Goal: Task Accomplishment & Management: Use online tool/utility

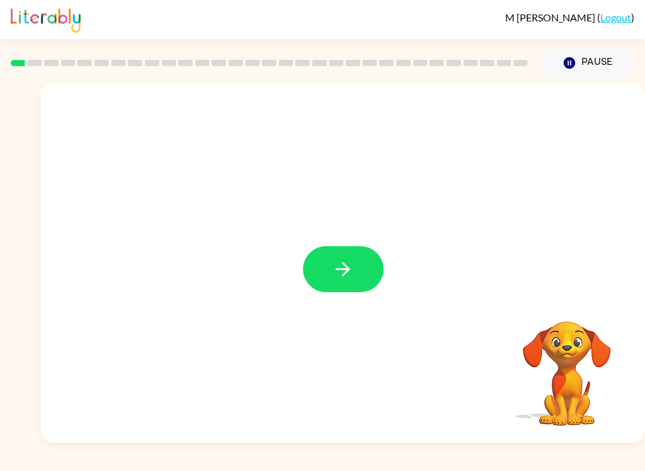
click at [336, 268] on icon "button" at bounding box center [343, 269] width 22 height 22
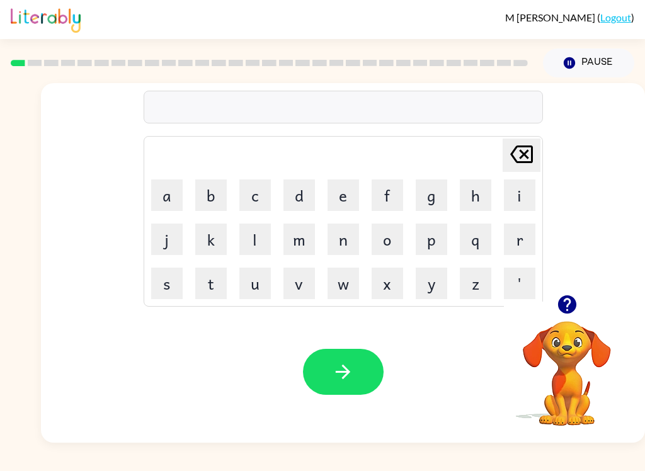
click at [214, 192] on button "b" at bounding box center [210, 194] width 31 height 31
click at [382, 229] on button "o" at bounding box center [386, 239] width 31 height 31
click at [166, 197] on button "a" at bounding box center [166, 194] width 31 height 31
click at [517, 233] on button "r" at bounding box center [519, 239] width 31 height 31
click at [343, 187] on button "e" at bounding box center [342, 194] width 31 height 31
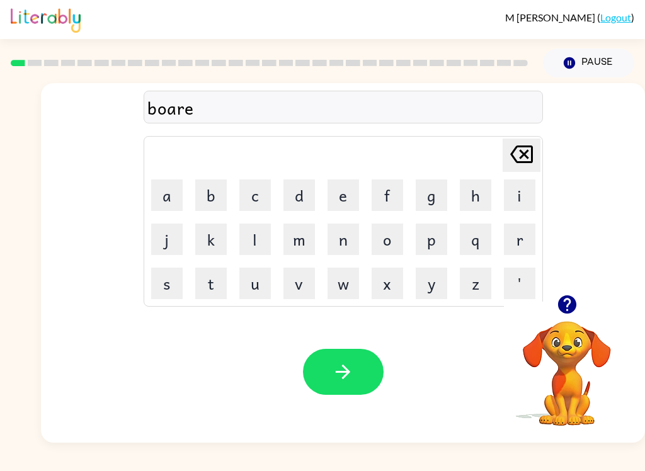
click at [301, 191] on button "d" at bounding box center [298, 194] width 31 height 31
click at [330, 191] on button "e" at bounding box center [342, 194] width 31 height 31
click at [518, 237] on button "r" at bounding box center [519, 239] width 31 height 31
click at [520, 154] on icon "Delete Delete last character input" at bounding box center [521, 154] width 30 height 30
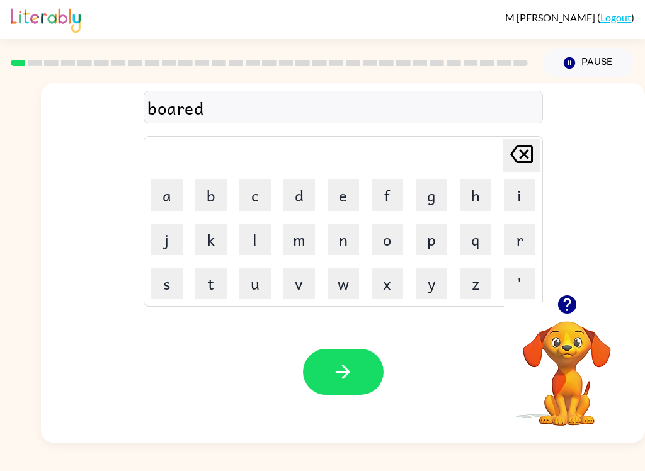
click at [519, 151] on icon at bounding box center [521, 154] width 23 height 18
click at [518, 151] on icon "Delete Delete last character input" at bounding box center [521, 154] width 30 height 30
click at [527, 157] on icon at bounding box center [521, 154] width 23 height 18
click at [348, 192] on button "e" at bounding box center [342, 194] width 31 height 31
click at [295, 182] on button "d" at bounding box center [298, 194] width 31 height 31
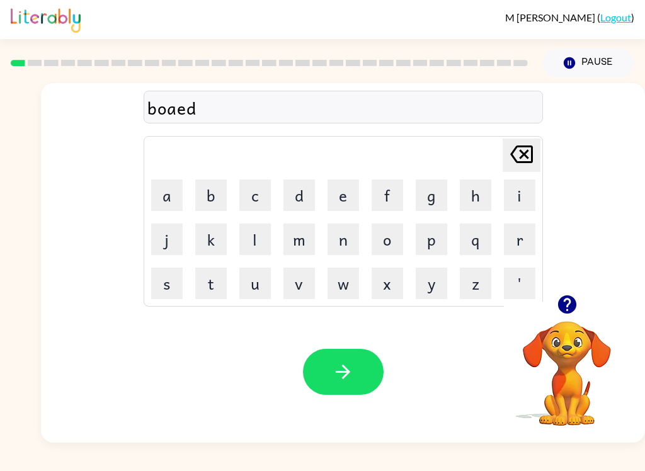
click at [517, 153] on icon "Delete Delete last character input" at bounding box center [521, 154] width 30 height 30
click at [517, 152] on icon "Delete Delete last character input" at bounding box center [521, 154] width 30 height 30
click at [516, 235] on button "r" at bounding box center [519, 239] width 31 height 31
click at [297, 191] on button "d" at bounding box center [298, 194] width 31 height 31
click at [334, 210] on button "e" at bounding box center [342, 194] width 31 height 31
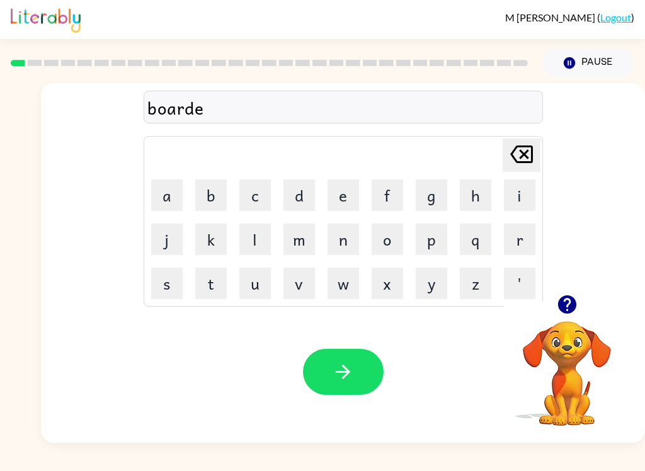
click at [521, 237] on button "r" at bounding box center [519, 239] width 31 height 31
click at [332, 360] on button "button" at bounding box center [343, 372] width 81 height 46
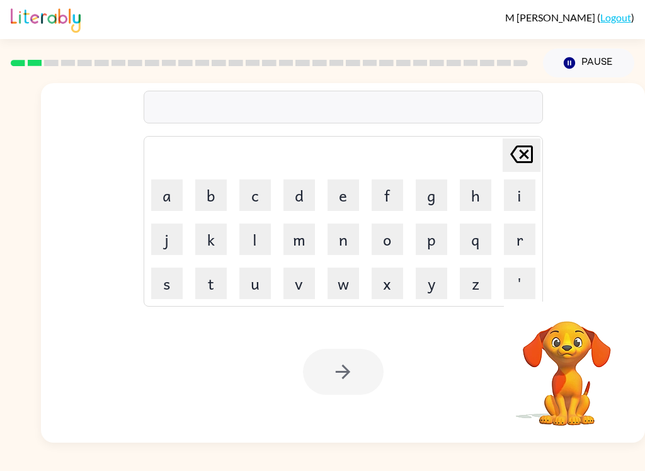
click at [518, 246] on button "r" at bounding box center [519, 239] width 31 height 31
click at [388, 242] on button "o" at bounding box center [386, 239] width 31 height 31
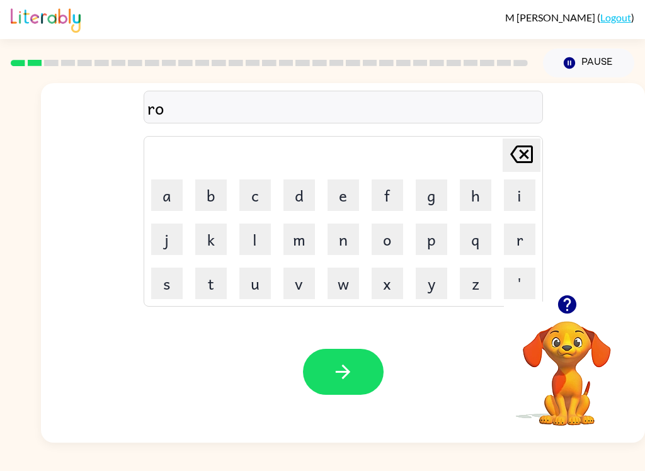
click at [254, 288] on button "u" at bounding box center [254, 283] width 31 height 31
click at [344, 238] on button "n" at bounding box center [342, 239] width 31 height 31
click at [300, 190] on button "d" at bounding box center [298, 194] width 31 height 31
click at [346, 370] on icon "button" at bounding box center [343, 372] width 14 height 14
click at [173, 199] on button "a" at bounding box center [166, 194] width 31 height 31
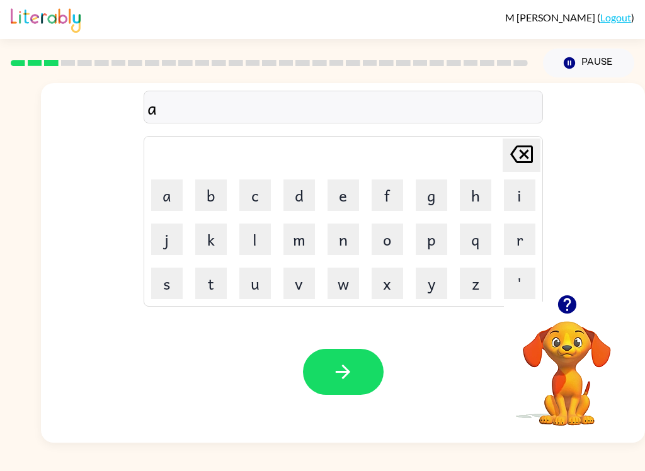
click at [516, 147] on icon at bounding box center [521, 154] width 23 height 18
click at [301, 237] on button "m" at bounding box center [298, 239] width 31 height 31
click at [176, 189] on button "a" at bounding box center [166, 194] width 31 height 31
click at [173, 282] on button "s" at bounding box center [166, 283] width 31 height 31
click at [341, 236] on button "n" at bounding box center [342, 239] width 31 height 31
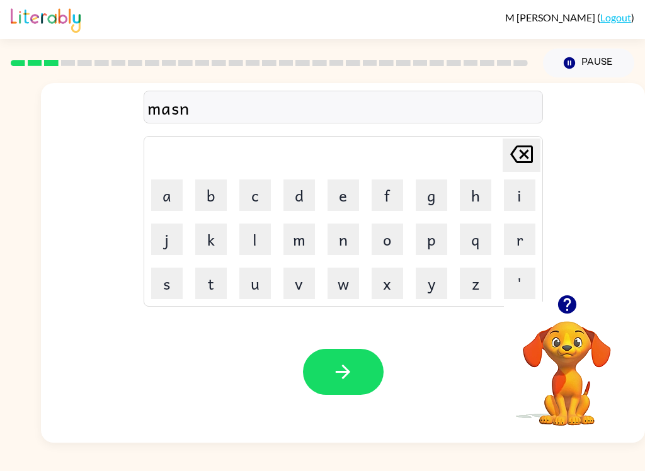
click at [528, 167] on icon "Delete Delete last character input" at bounding box center [521, 154] width 30 height 30
click at [472, 192] on button "h" at bounding box center [475, 194] width 31 height 31
click at [520, 198] on button "i" at bounding box center [519, 194] width 31 height 31
click at [519, 150] on icon "Delete Delete last character input" at bounding box center [521, 154] width 30 height 30
click at [346, 187] on button "e" at bounding box center [342, 194] width 31 height 31
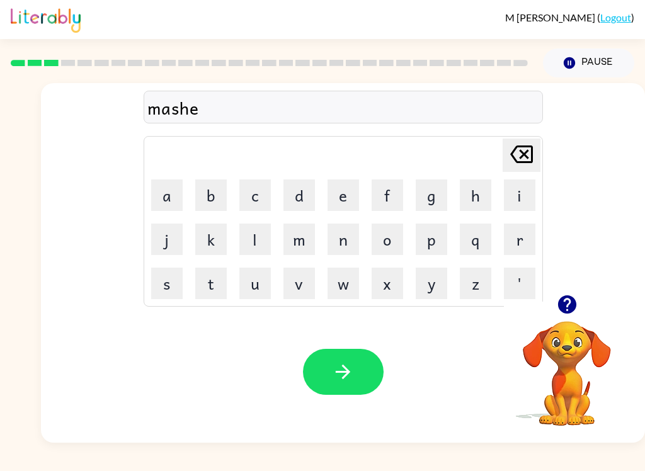
click at [343, 238] on button "n" at bounding box center [342, 239] width 31 height 31
click at [341, 183] on button "e" at bounding box center [342, 194] width 31 height 31
click at [183, 110] on div "mashene" at bounding box center [343, 107] width 392 height 26
click at [515, 160] on icon at bounding box center [521, 154] width 23 height 18
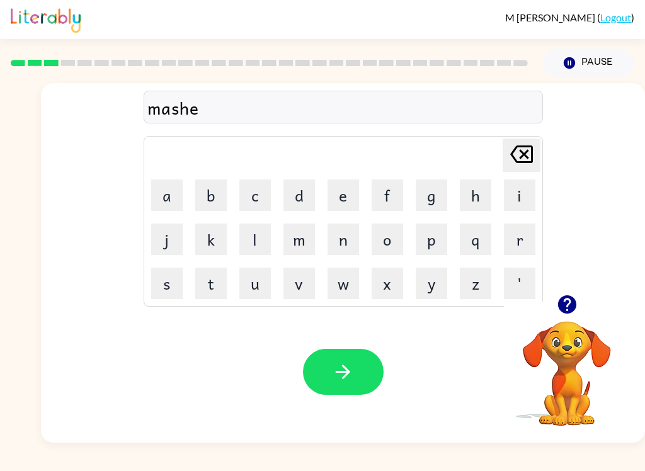
click at [514, 155] on icon "Delete Delete last character input" at bounding box center [521, 154] width 30 height 30
click at [480, 186] on button "h" at bounding box center [475, 194] width 31 height 31
click at [521, 190] on button "i" at bounding box center [519, 194] width 31 height 31
click at [350, 240] on button "n" at bounding box center [342, 239] width 31 height 31
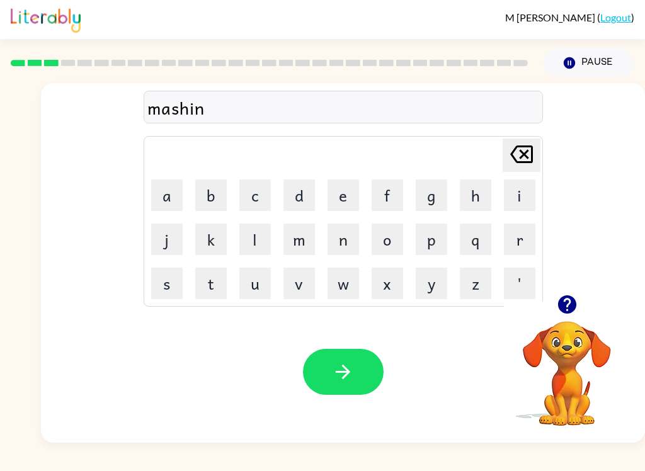
click at [353, 200] on button "e" at bounding box center [342, 194] width 31 height 31
click at [520, 160] on icon "Delete Delete last character input" at bounding box center [521, 154] width 30 height 30
click at [519, 160] on icon "Delete Delete last character input" at bounding box center [521, 154] width 30 height 30
click at [523, 161] on icon "Delete Delete last character input" at bounding box center [521, 154] width 30 height 30
click at [522, 161] on icon "Delete Delete last character input" at bounding box center [521, 154] width 30 height 30
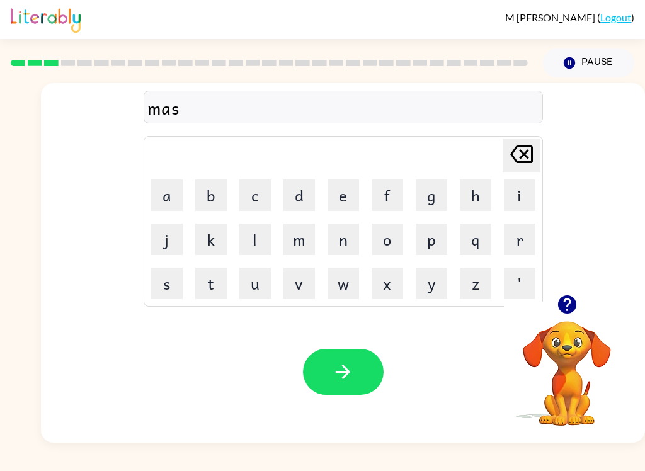
click at [517, 159] on icon "Delete Delete last character input" at bounding box center [521, 154] width 30 height 30
click at [157, 290] on button "s" at bounding box center [166, 283] width 31 height 31
click at [466, 191] on button "h" at bounding box center [475, 194] width 31 height 31
click at [331, 197] on button "e" at bounding box center [342, 194] width 31 height 31
click at [343, 241] on button "n" at bounding box center [342, 239] width 31 height 31
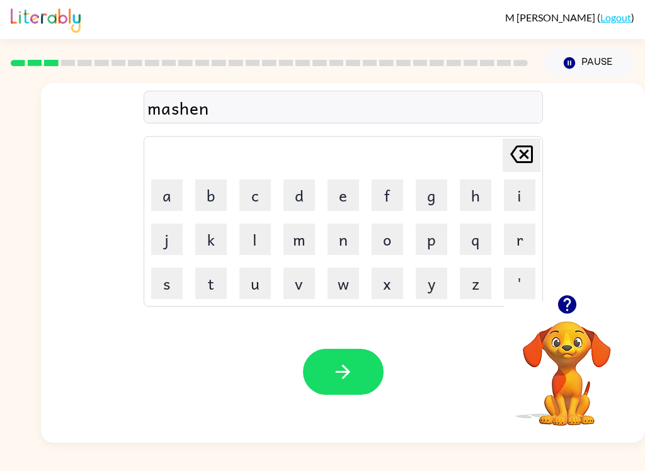
click at [339, 199] on button "e" at bounding box center [342, 194] width 31 height 31
click at [339, 368] on icon "button" at bounding box center [343, 372] width 22 height 22
click at [210, 286] on button "t" at bounding box center [210, 283] width 31 height 31
click at [512, 231] on button "r" at bounding box center [519, 239] width 31 height 31
click at [171, 190] on button "a" at bounding box center [166, 194] width 31 height 31
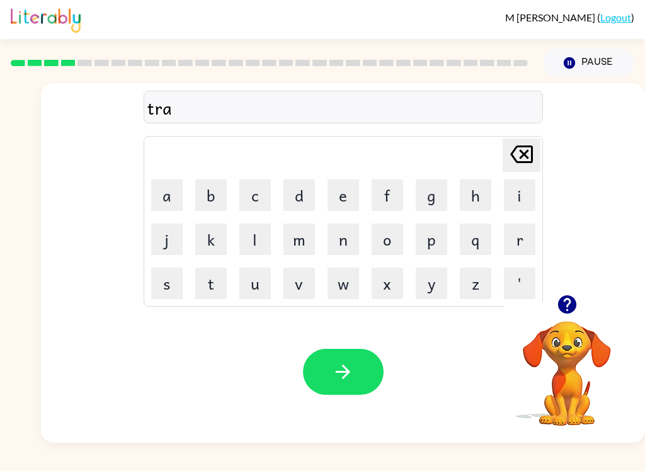
click at [530, 190] on button "i" at bounding box center [519, 194] width 31 height 31
click at [340, 237] on button "n" at bounding box center [342, 239] width 31 height 31
click at [344, 367] on icon "button" at bounding box center [343, 372] width 14 height 14
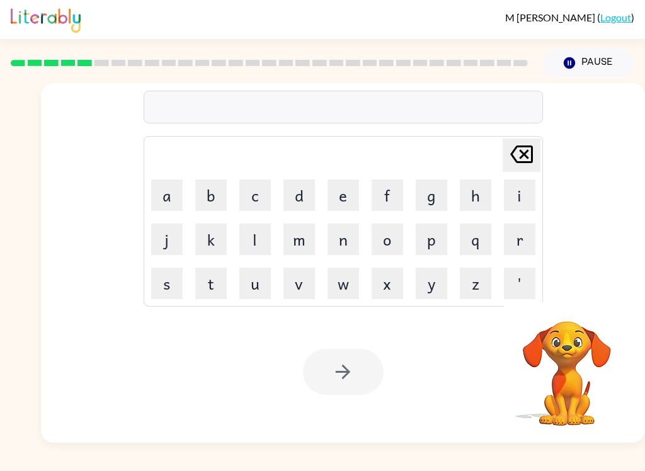
click at [305, 202] on button "d" at bounding box center [298, 194] width 31 height 31
click at [341, 193] on button "e" at bounding box center [342, 194] width 31 height 31
click at [386, 195] on button "f" at bounding box center [386, 194] width 31 height 31
click at [339, 192] on button "e" at bounding box center [342, 194] width 31 height 31
click at [342, 234] on button "n" at bounding box center [342, 239] width 31 height 31
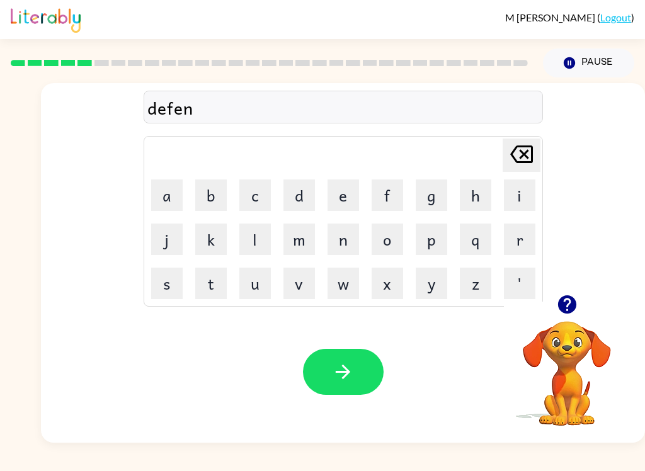
click at [254, 188] on button "c" at bounding box center [254, 194] width 31 height 31
click at [523, 190] on button "i" at bounding box center [519, 194] width 31 height 31
click at [301, 291] on button "v" at bounding box center [298, 283] width 31 height 31
click at [345, 186] on button "e" at bounding box center [342, 194] width 31 height 31
click at [356, 383] on button "button" at bounding box center [343, 372] width 81 height 46
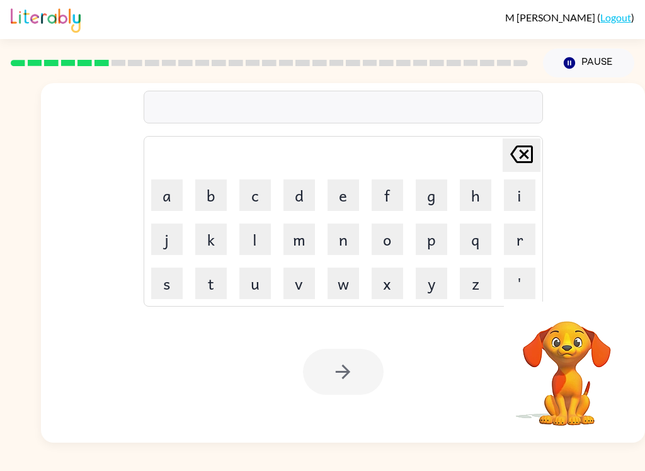
click at [293, 278] on button "v" at bounding box center [298, 283] width 31 height 31
click at [167, 190] on button "a" at bounding box center [166, 194] width 31 height 31
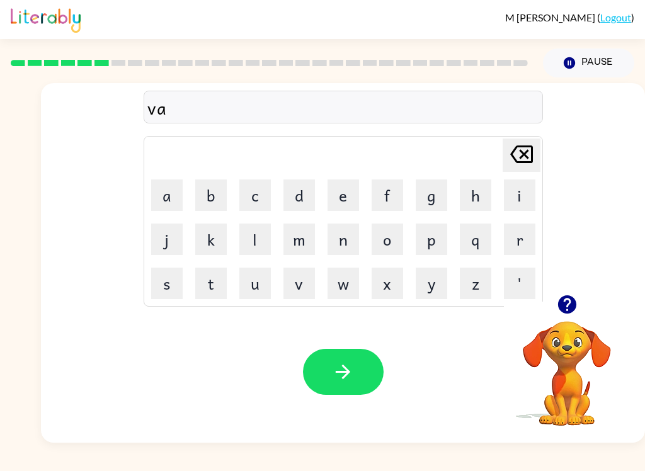
click at [265, 196] on button "c" at bounding box center [254, 194] width 31 height 31
click at [181, 201] on button "a" at bounding box center [166, 194] width 31 height 31
click at [246, 298] on button "u" at bounding box center [254, 283] width 31 height 31
click at [526, 159] on icon at bounding box center [521, 154] width 23 height 18
click at [217, 278] on button "t" at bounding box center [210, 283] width 31 height 31
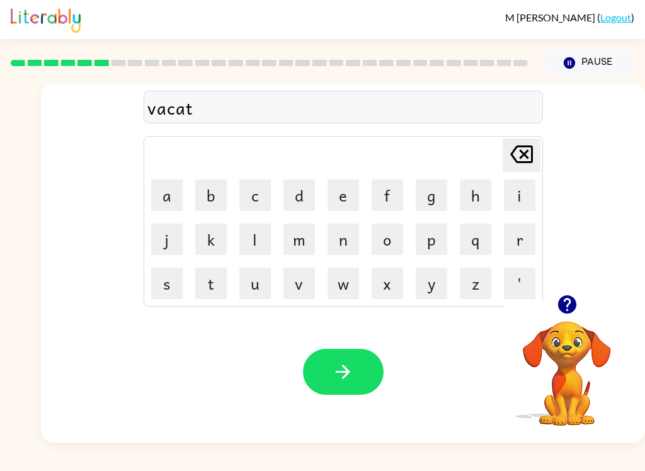
click at [518, 195] on button "i" at bounding box center [519, 194] width 31 height 31
click at [394, 236] on button "o" at bounding box center [386, 239] width 31 height 31
click at [356, 251] on button "n" at bounding box center [342, 239] width 31 height 31
click at [334, 375] on icon "button" at bounding box center [343, 372] width 22 height 22
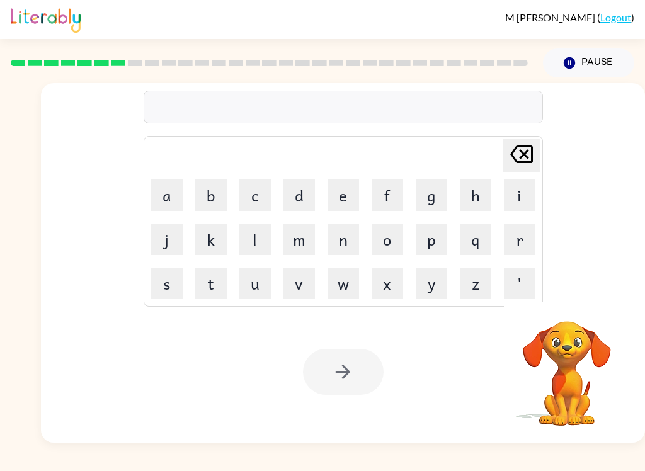
click at [431, 240] on button "p" at bounding box center [431, 239] width 31 height 31
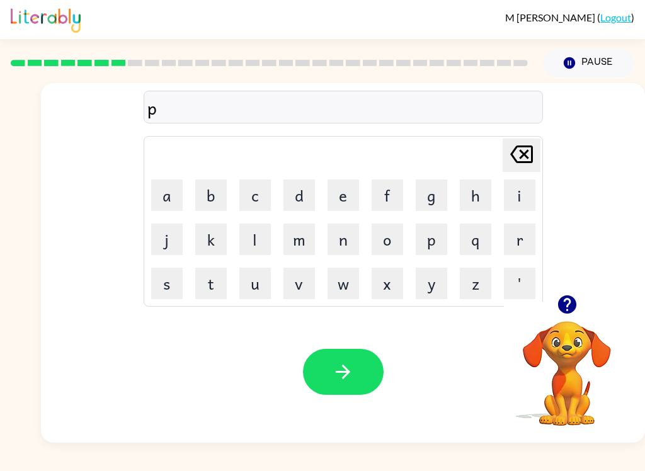
click at [251, 283] on button "u" at bounding box center [254, 283] width 31 height 31
click at [308, 200] on button "d" at bounding box center [298, 194] width 31 height 31
click at [302, 191] on button "d" at bounding box center [298, 194] width 31 height 31
click at [259, 231] on button "l" at bounding box center [254, 239] width 31 height 31
click at [345, 196] on button "e" at bounding box center [342, 194] width 31 height 31
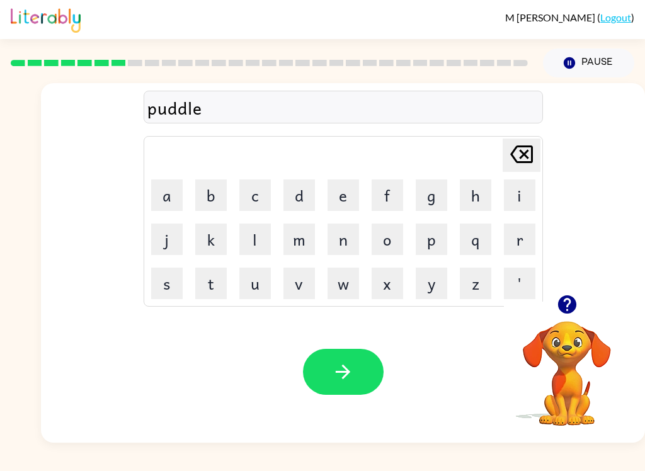
click at [328, 385] on button "button" at bounding box center [343, 372] width 81 height 46
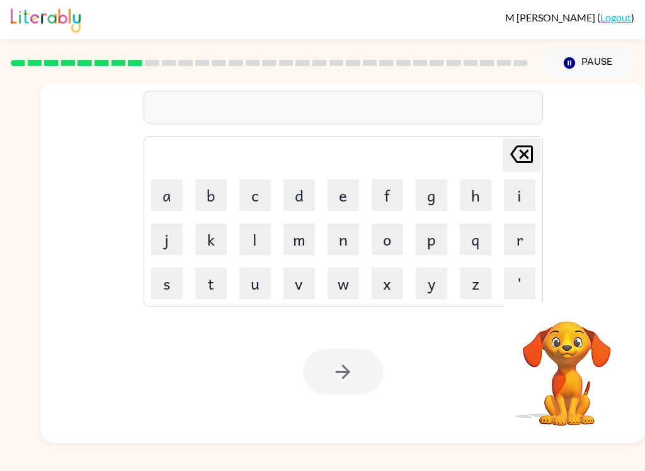
click at [295, 242] on button "m" at bounding box center [298, 239] width 31 height 31
click at [531, 196] on button "i" at bounding box center [519, 194] width 31 height 31
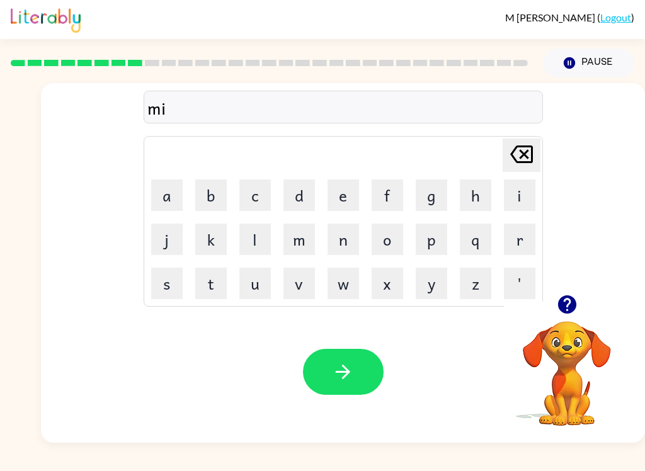
click at [523, 235] on button "r" at bounding box center [519, 239] width 31 height 31
click at [514, 195] on button "i" at bounding box center [519, 194] width 31 height 31
click at [257, 187] on button "c" at bounding box center [254, 194] width 31 height 31
click at [173, 201] on button "a" at bounding box center [166, 194] width 31 height 31
click at [253, 246] on button "l" at bounding box center [254, 239] width 31 height 31
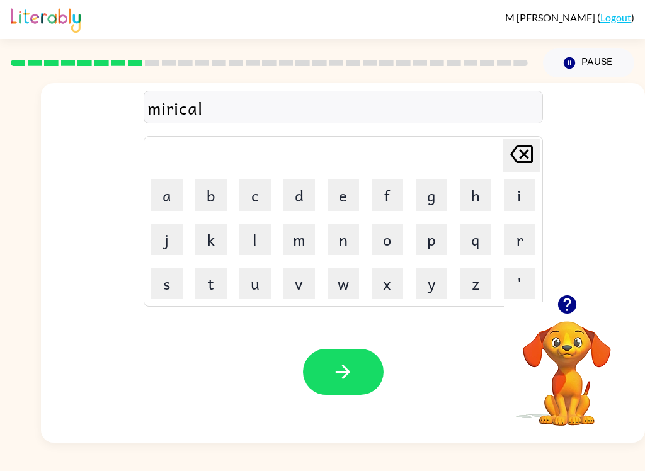
click at [339, 365] on icon "button" at bounding box center [343, 372] width 22 height 22
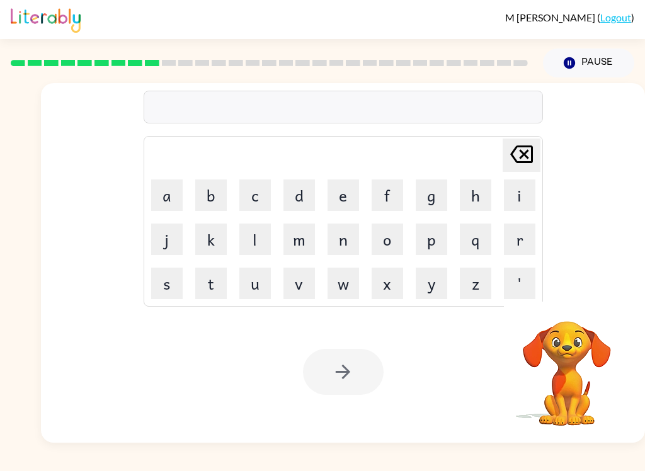
click at [296, 237] on button "m" at bounding box center [298, 239] width 31 height 31
click at [522, 200] on button "i" at bounding box center [519, 194] width 31 height 31
click at [303, 195] on button "d" at bounding box center [298, 194] width 31 height 31
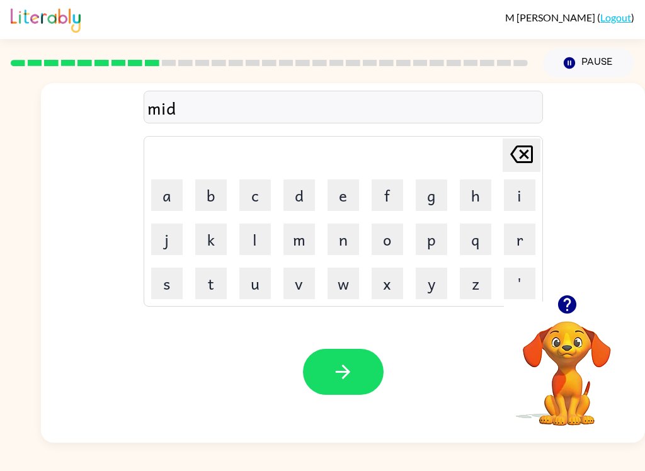
click at [299, 238] on button "m" at bounding box center [298, 239] width 31 height 31
click at [382, 253] on button "o" at bounding box center [386, 239] width 31 height 31
click at [516, 239] on button "r" at bounding box center [519, 239] width 31 height 31
click at [334, 234] on button "n" at bounding box center [342, 239] width 31 height 31
click at [533, 193] on button "i" at bounding box center [519, 194] width 31 height 31
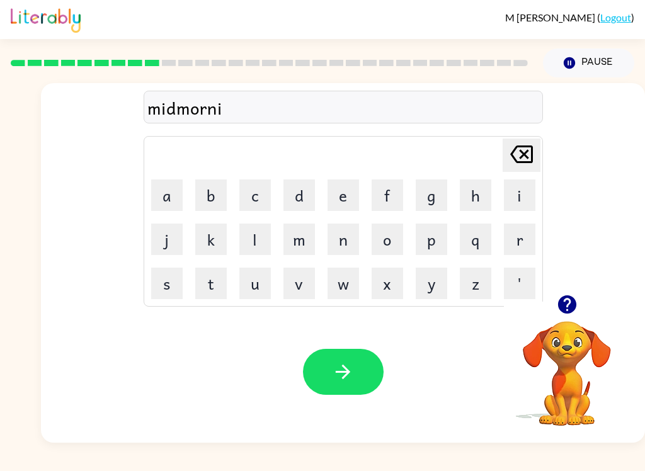
click at [334, 230] on button "n" at bounding box center [342, 239] width 31 height 31
click at [433, 197] on button "g" at bounding box center [431, 194] width 31 height 31
click at [325, 382] on button "button" at bounding box center [343, 372] width 81 height 46
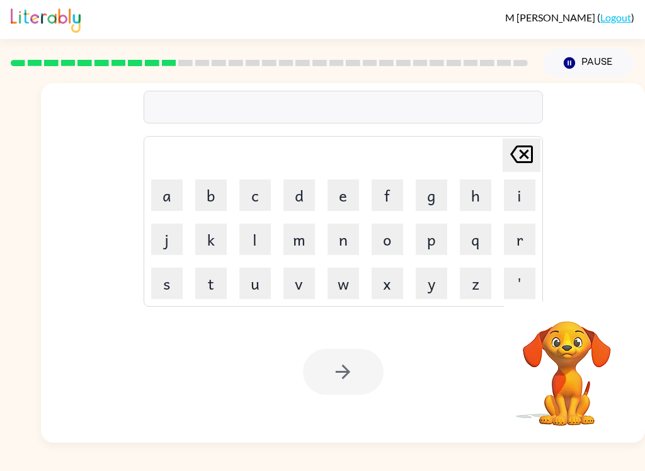
click at [297, 196] on button "d" at bounding box center [298, 194] width 31 height 31
click at [524, 195] on button "i" at bounding box center [519, 194] width 31 height 31
click at [162, 281] on button "s" at bounding box center [166, 283] width 31 height 31
click at [200, 280] on button "t" at bounding box center [210, 283] width 31 height 31
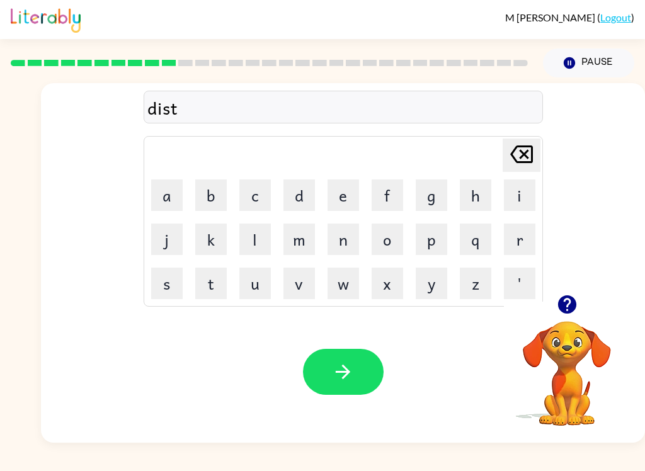
click at [514, 239] on button "r" at bounding box center [519, 239] width 31 height 31
click at [254, 274] on button "u" at bounding box center [254, 283] width 31 height 31
click at [173, 276] on button "s" at bounding box center [166, 283] width 31 height 31
click at [218, 280] on button "t" at bounding box center [210, 283] width 31 height 31
click at [327, 382] on button "button" at bounding box center [343, 372] width 81 height 46
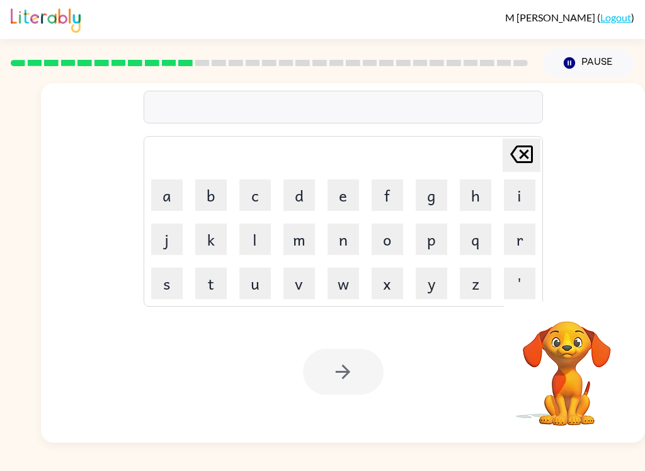
click at [508, 232] on button "r" at bounding box center [519, 239] width 31 height 31
click at [388, 240] on button "o" at bounding box center [386, 239] width 31 height 31
click at [176, 193] on button "a" at bounding box center [166, 194] width 31 height 31
click at [298, 197] on button "d" at bounding box center [298, 194] width 31 height 31
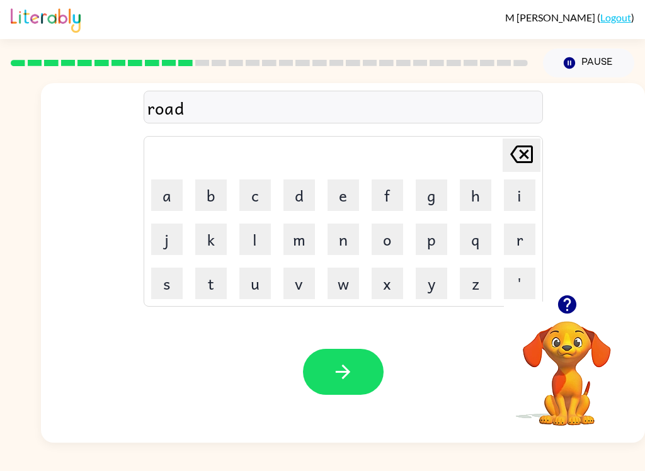
click at [518, 157] on icon "Delete Delete last character input" at bounding box center [521, 154] width 30 height 30
click at [327, 202] on button "e" at bounding box center [342, 194] width 31 height 31
click at [169, 196] on button "a" at bounding box center [166, 194] width 31 height 31
click at [308, 196] on button "d" at bounding box center [298, 194] width 31 height 31
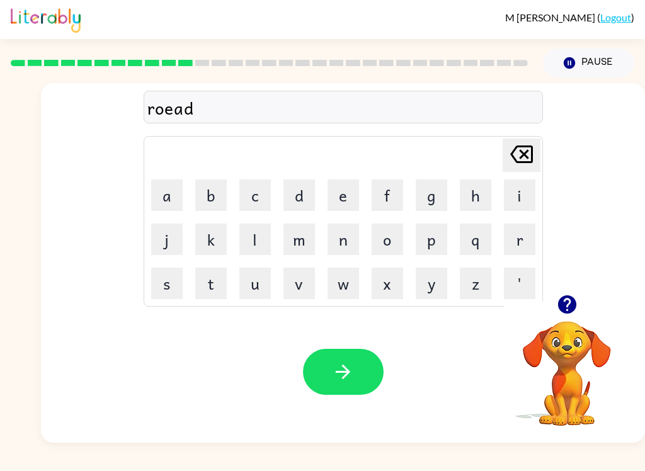
click at [531, 149] on icon at bounding box center [521, 154] width 23 height 18
click at [534, 156] on icon "Delete Delete last character input" at bounding box center [521, 154] width 30 height 30
click at [292, 201] on button "d" at bounding box center [298, 194] width 31 height 31
click at [353, 191] on button "e" at bounding box center [342, 194] width 31 height 31
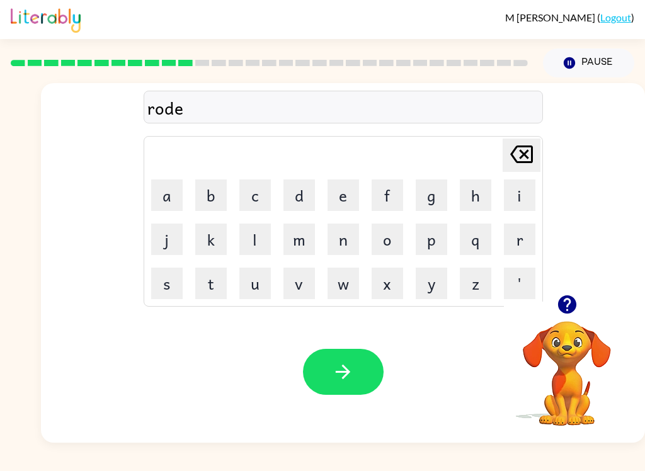
click at [337, 374] on icon "button" at bounding box center [343, 372] width 22 height 22
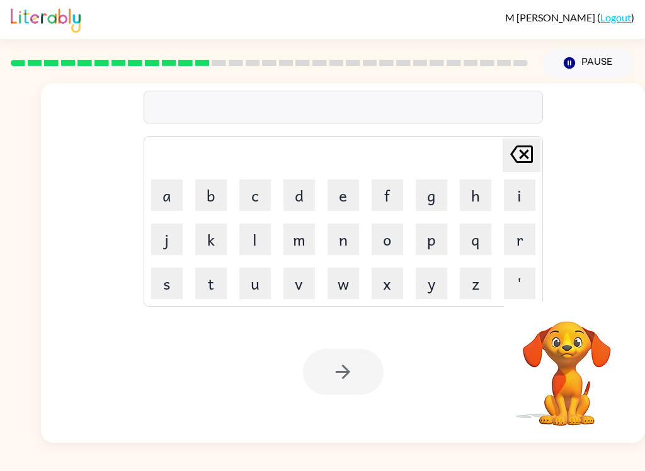
click at [256, 280] on button "u" at bounding box center [254, 283] width 31 height 31
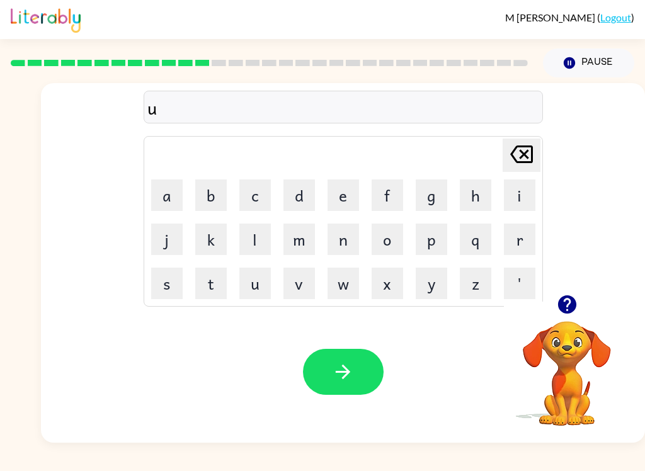
click at [417, 237] on button "p" at bounding box center [431, 239] width 31 height 31
click at [422, 191] on button "g" at bounding box center [431, 194] width 31 height 31
click at [526, 245] on button "r" at bounding box center [519, 239] width 31 height 31
click at [181, 233] on button "j" at bounding box center [166, 239] width 31 height 31
click at [516, 153] on icon "Delete Delete last character input" at bounding box center [521, 154] width 30 height 30
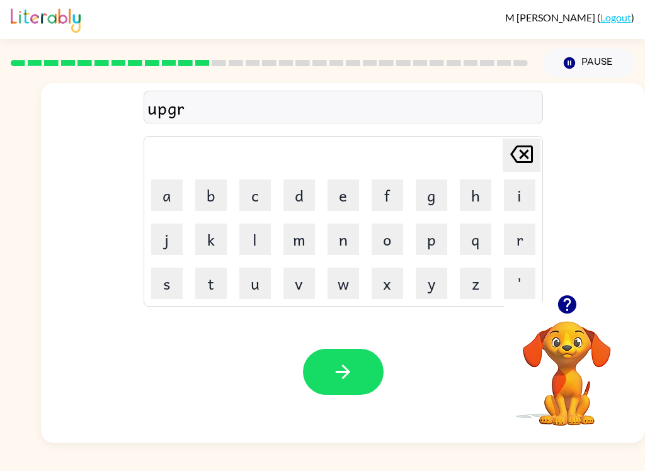
click at [165, 192] on button "a" at bounding box center [166, 194] width 31 height 31
click at [298, 199] on button "d" at bounding box center [298, 194] width 31 height 31
click at [341, 185] on button "e" at bounding box center [342, 194] width 31 height 31
click at [329, 367] on button "button" at bounding box center [343, 372] width 81 height 46
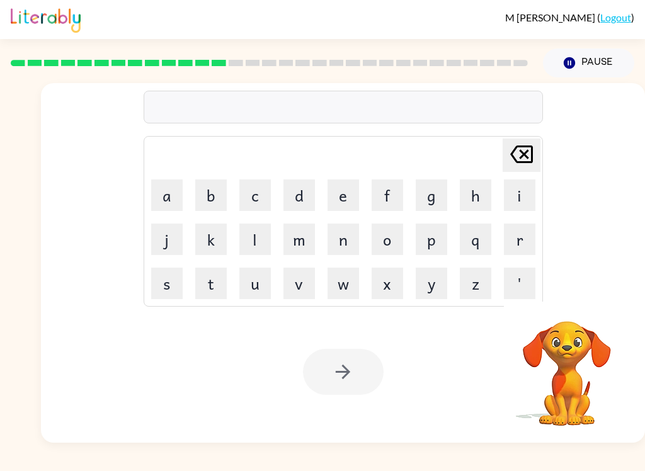
click at [297, 244] on button "m" at bounding box center [298, 239] width 31 height 31
click at [173, 201] on button "a" at bounding box center [166, 194] width 31 height 31
click at [298, 191] on button "d" at bounding box center [298, 194] width 31 height 31
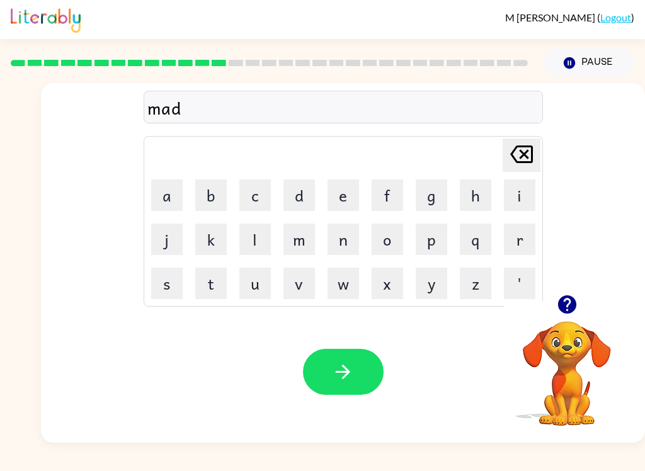
click at [343, 235] on button "n" at bounding box center [342, 239] width 31 height 31
click at [343, 194] on button "e" at bounding box center [342, 194] width 31 height 31
click at [178, 277] on button "s" at bounding box center [166, 283] width 31 height 31
click at [178, 276] on button "s" at bounding box center [166, 283] width 31 height 31
click at [337, 382] on icon "button" at bounding box center [343, 372] width 22 height 22
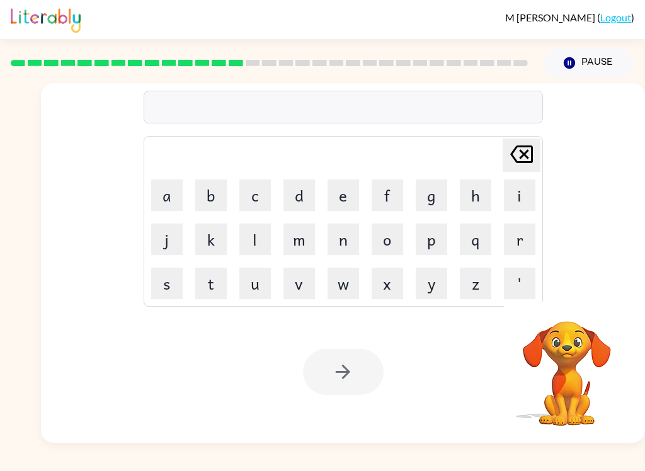
click at [213, 193] on button "b" at bounding box center [210, 194] width 31 height 31
click at [387, 237] on button "o" at bounding box center [386, 239] width 31 height 31
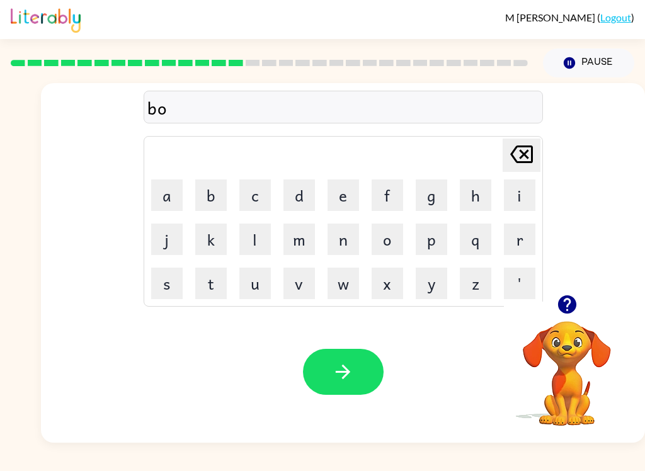
click at [342, 239] on button "n" at bounding box center [342, 239] width 31 height 31
click at [254, 286] on button "u" at bounding box center [254, 283] width 31 height 31
click at [169, 272] on button "s" at bounding box center [166, 283] width 31 height 31
click at [315, 365] on button "button" at bounding box center [343, 372] width 81 height 46
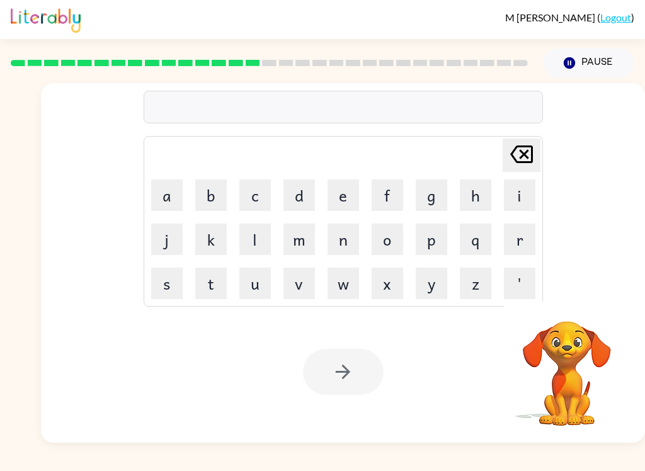
click at [162, 279] on button "s" at bounding box center [166, 283] width 31 height 31
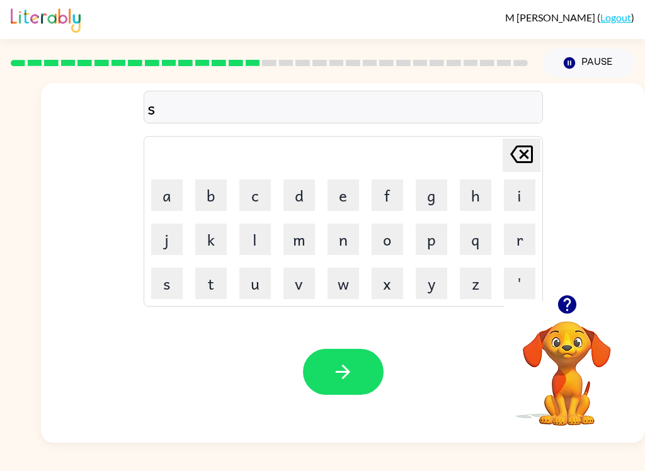
click at [340, 280] on button "w" at bounding box center [342, 283] width 31 height 31
click at [179, 198] on button "a" at bounding box center [166, 194] width 31 height 31
click at [518, 234] on button "r" at bounding box center [519, 239] width 31 height 31
click at [302, 246] on button "m" at bounding box center [298, 239] width 31 height 31
click at [339, 371] on icon "button" at bounding box center [343, 372] width 22 height 22
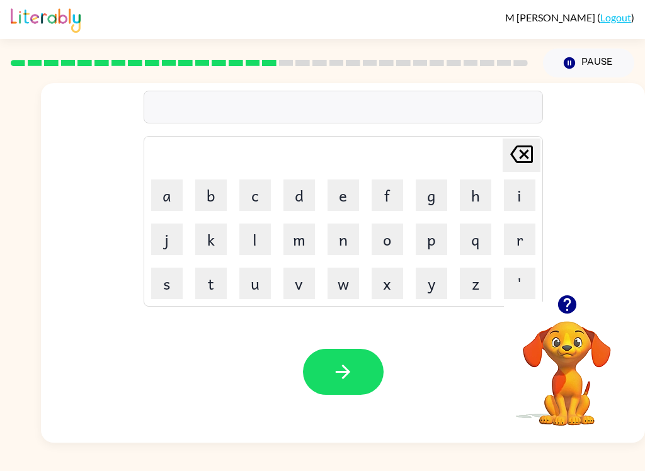
click at [535, 241] on button "r" at bounding box center [519, 239] width 31 height 31
click at [159, 192] on button "a" at bounding box center [166, 194] width 31 height 31
click at [298, 241] on button "m" at bounding box center [298, 239] width 31 height 31
click at [316, 351] on button "button" at bounding box center [343, 372] width 81 height 46
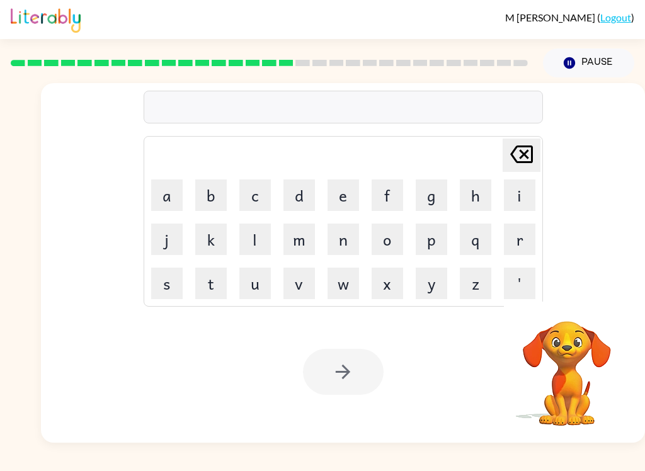
click at [210, 201] on button "b" at bounding box center [210, 194] width 31 height 31
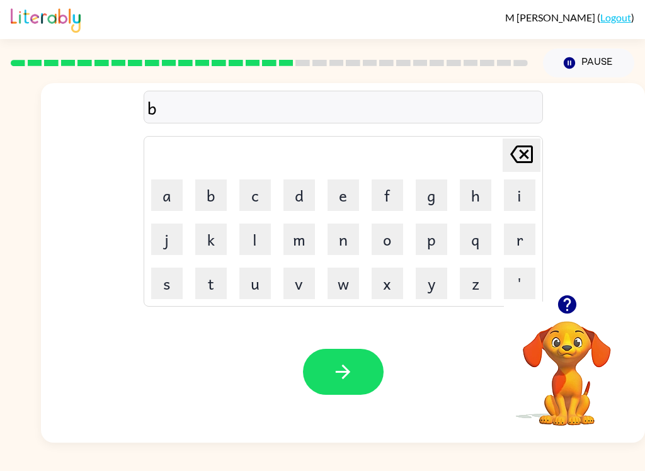
click at [524, 243] on button "r" at bounding box center [519, 239] width 31 height 31
click at [510, 196] on button "i" at bounding box center [519, 194] width 31 height 31
click at [297, 243] on button "m" at bounding box center [298, 239] width 31 height 31
click at [513, 186] on button "i" at bounding box center [519, 194] width 31 height 31
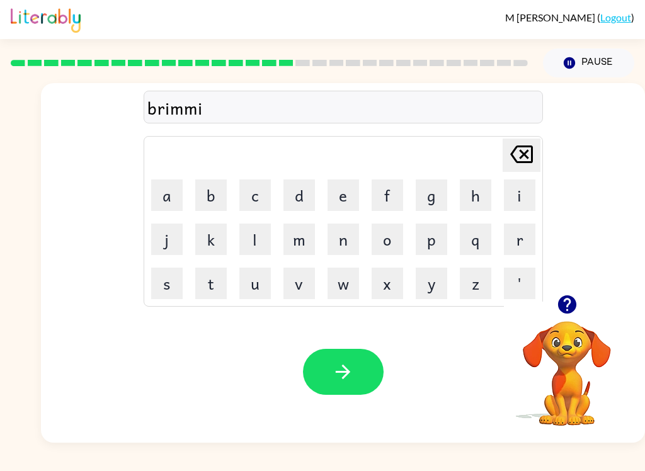
click at [349, 243] on button "n" at bounding box center [342, 239] width 31 height 31
click at [426, 192] on button "g" at bounding box center [431, 194] width 31 height 31
click at [301, 389] on div "Your browser must support playing .mp4 files to use Literably. Please try using…" at bounding box center [343, 372] width 604 height 142
click at [312, 364] on button "button" at bounding box center [343, 372] width 81 height 46
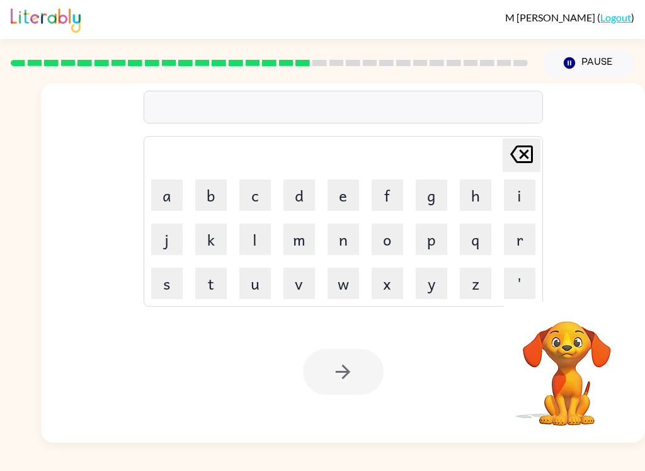
click at [514, 229] on button "r" at bounding box center [519, 239] width 31 height 31
click at [516, 195] on button "i" at bounding box center [519, 194] width 31 height 31
click at [163, 286] on button "s" at bounding box center [166, 283] width 31 height 31
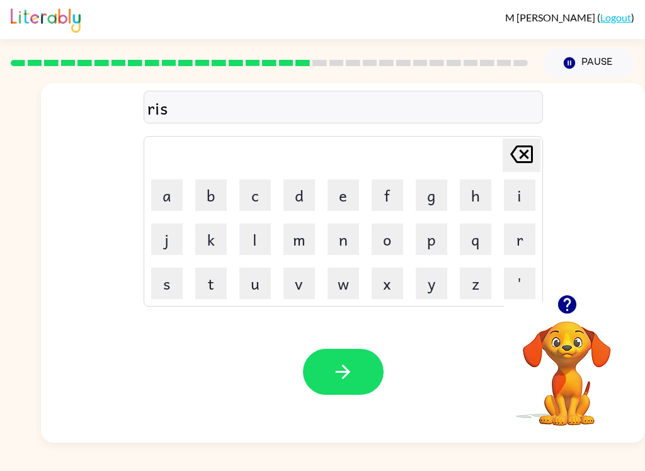
click at [208, 243] on button "k" at bounding box center [210, 239] width 31 height 31
click at [438, 287] on button "y" at bounding box center [431, 283] width 31 height 31
click at [342, 190] on button "e" at bounding box center [342, 194] width 31 height 31
click at [160, 288] on button "s" at bounding box center [166, 283] width 31 height 31
click at [196, 291] on button "t" at bounding box center [210, 283] width 31 height 31
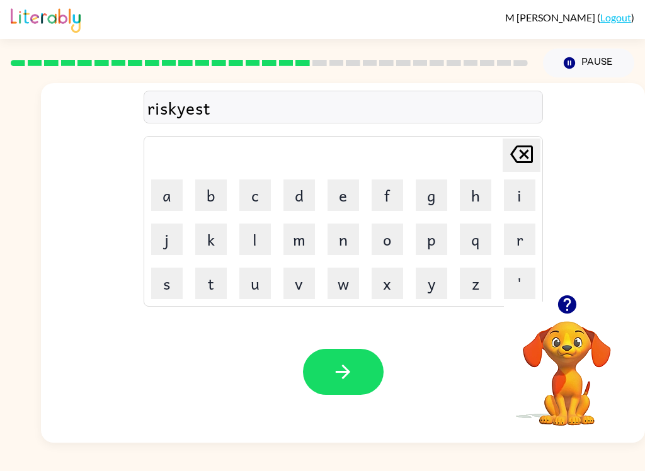
click at [512, 158] on icon "Delete Delete last character input" at bounding box center [521, 154] width 30 height 30
click at [511, 158] on icon "Delete Delete last character input" at bounding box center [521, 154] width 30 height 30
click at [509, 158] on icon "Delete Delete last character input" at bounding box center [521, 154] width 30 height 30
click at [510, 158] on icon "Delete Delete last character input" at bounding box center [521, 154] width 30 height 30
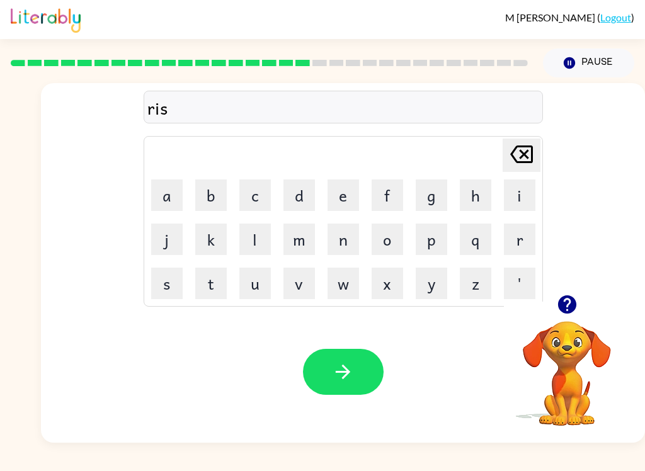
click at [216, 242] on button "k" at bounding box center [210, 239] width 31 height 31
click at [254, 241] on button "l" at bounding box center [254, 239] width 31 height 31
click at [521, 156] on icon at bounding box center [521, 154] width 23 height 18
click at [519, 203] on button "i" at bounding box center [519, 194] width 31 height 31
click at [343, 190] on button "e" at bounding box center [342, 194] width 31 height 31
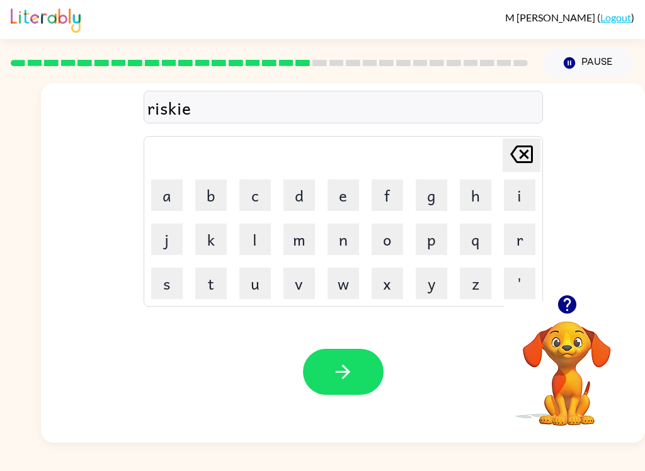
click at [168, 286] on button "s" at bounding box center [166, 283] width 31 height 31
click at [205, 280] on button "t" at bounding box center [210, 283] width 31 height 31
click at [332, 387] on button "button" at bounding box center [343, 372] width 81 height 46
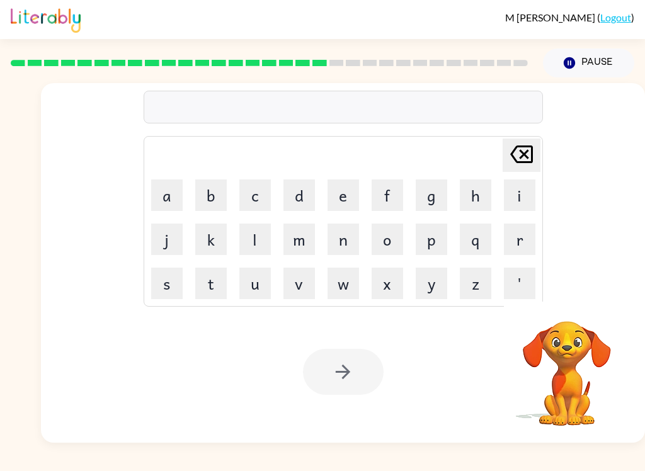
click at [169, 200] on button "a" at bounding box center [166, 194] width 31 height 31
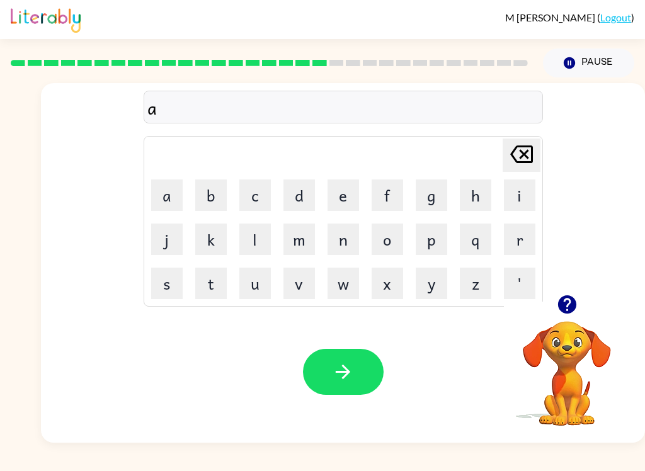
click at [526, 234] on button "r" at bounding box center [519, 239] width 31 height 31
click at [253, 190] on button "c" at bounding box center [254, 194] width 31 height 31
click at [471, 191] on button "h" at bounding box center [475, 194] width 31 height 31
click at [345, 285] on button "w" at bounding box center [342, 283] width 31 height 31
click at [156, 199] on button "a" at bounding box center [166, 194] width 31 height 31
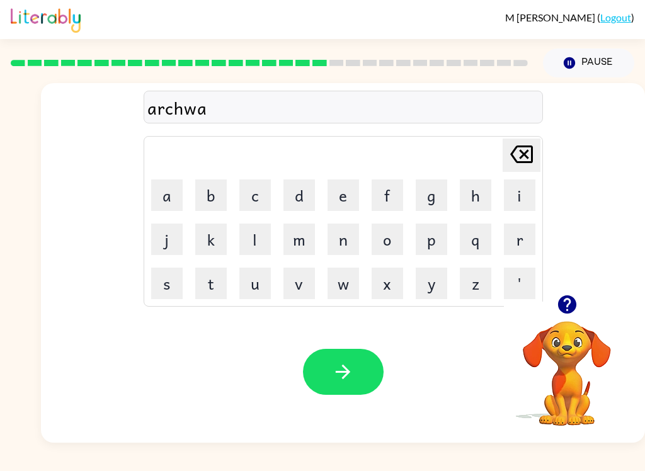
click at [431, 278] on button "y" at bounding box center [431, 283] width 31 height 31
click at [327, 379] on button "button" at bounding box center [343, 372] width 81 height 46
click at [561, 305] on icon "button" at bounding box center [566, 304] width 18 height 18
click at [560, 305] on video "Your browser must support playing .mp4 files to use Literably. Please try using…" at bounding box center [567, 365] width 126 height 126
click at [398, 187] on button "f" at bounding box center [386, 194] width 31 height 31
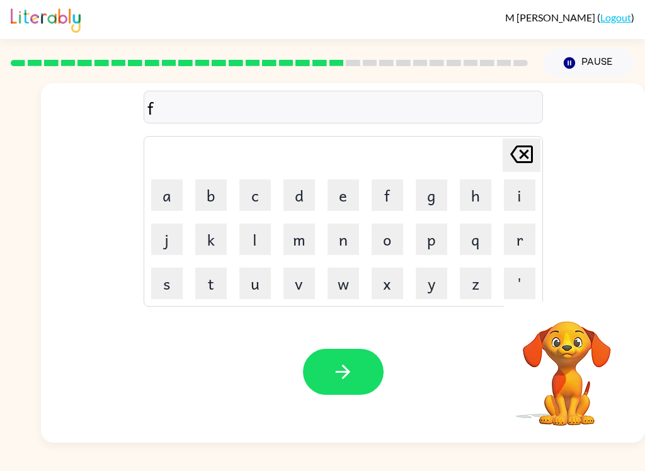
click at [391, 246] on button "o" at bounding box center [386, 239] width 31 height 31
click at [247, 230] on button "l" at bounding box center [254, 239] width 31 height 31
click at [246, 230] on button "l" at bounding box center [254, 239] width 31 height 31
click at [397, 244] on button "o" at bounding box center [386, 239] width 31 height 31
click at [349, 288] on button "w" at bounding box center [342, 283] width 31 height 31
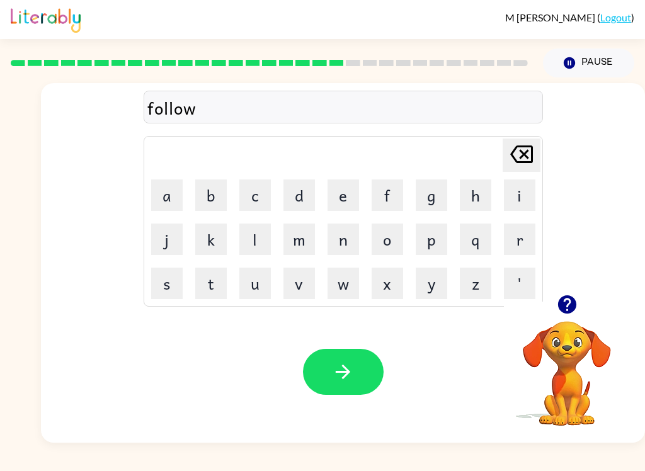
click at [348, 195] on button "e" at bounding box center [342, 194] width 31 height 31
click at [307, 196] on button "d" at bounding box center [298, 194] width 31 height 31
click at [344, 372] on icon "button" at bounding box center [343, 372] width 14 height 14
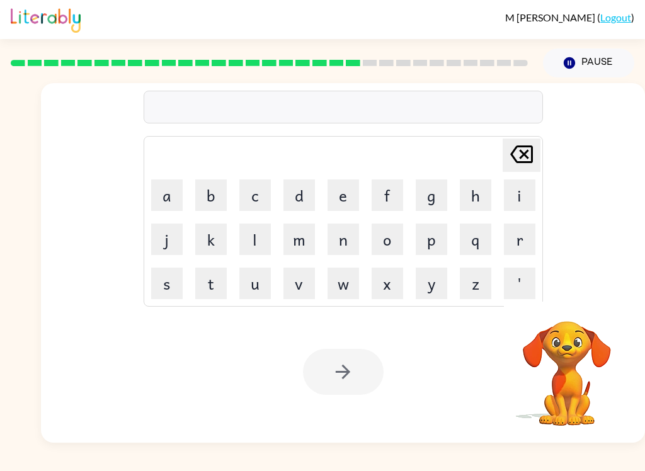
click at [269, 200] on button "c" at bounding box center [254, 194] width 31 height 31
click at [346, 193] on button "e" at bounding box center [342, 194] width 31 height 31
click at [348, 236] on button "n" at bounding box center [342, 239] width 31 height 31
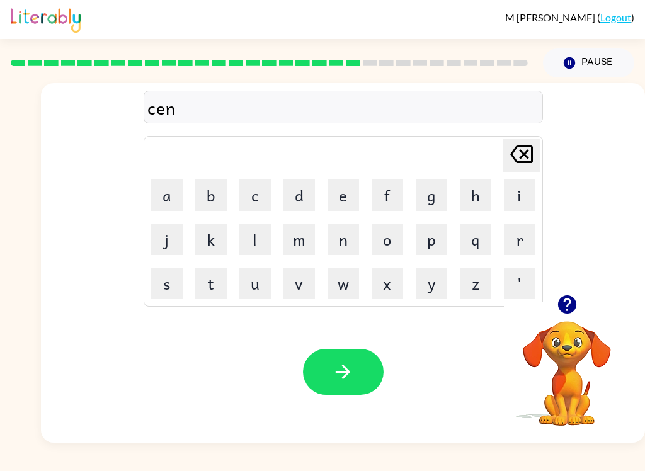
click at [203, 276] on button "t" at bounding box center [210, 283] width 31 height 31
click at [425, 234] on button "p" at bounding box center [431, 239] width 31 height 31
click at [347, 195] on button "e" at bounding box center [342, 194] width 31 height 31
click at [304, 197] on button "d" at bounding box center [298, 194] width 31 height 31
click at [331, 188] on button "e" at bounding box center [342, 194] width 31 height 31
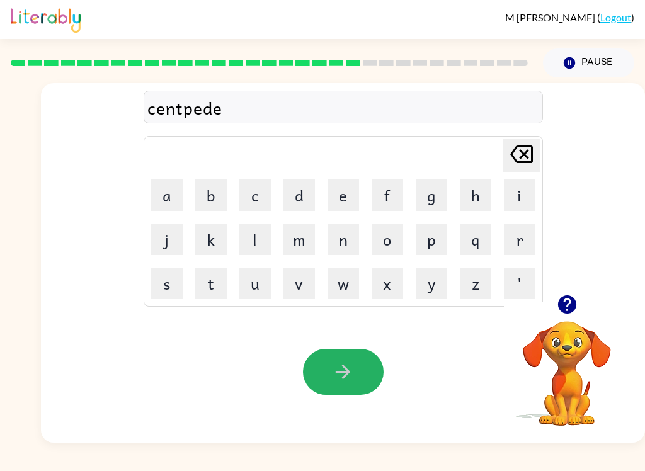
click at [333, 373] on icon "button" at bounding box center [343, 372] width 22 height 22
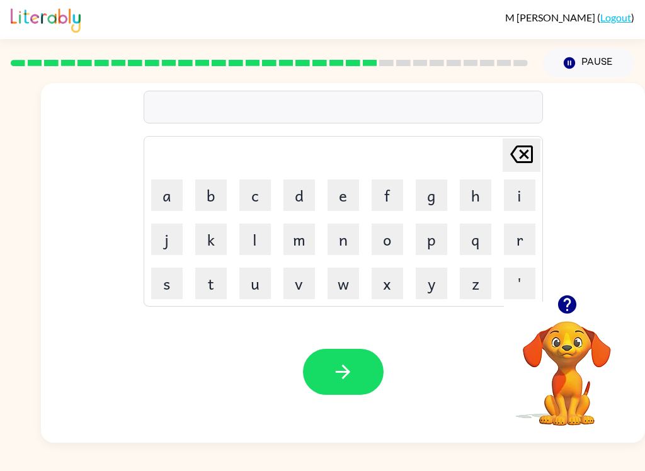
click at [167, 278] on button "s" at bounding box center [166, 283] width 31 height 31
click at [337, 199] on button "e" at bounding box center [342, 194] width 31 height 31
click at [523, 165] on icon "Delete Delete last character input" at bounding box center [521, 154] width 30 height 30
click at [260, 194] on button "c" at bounding box center [254, 194] width 31 height 31
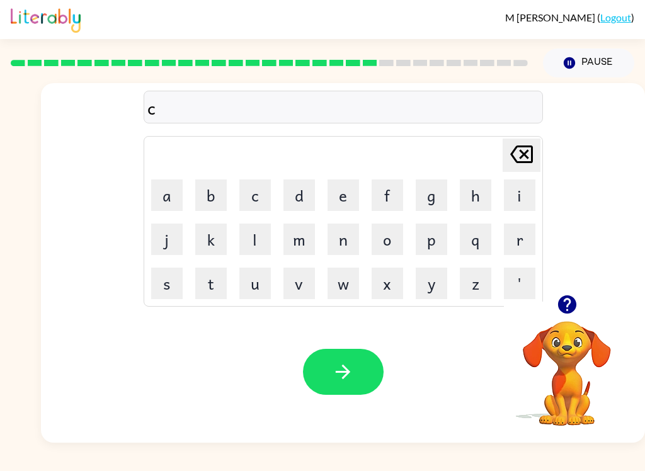
click at [354, 192] on button "e" at bounding box center [342, 194] width 31 height 31
click at [170, 279] on button "s" at bounding box center [166, 283] width 31 height 31
click at [167, 195] on button "a" at bounding box center [166, 194] width 31 height 31
click at [521, 154] on icon "Delete Delete last character input" at bounding box center [521, 154] width 30 height 30
click at [213, 280] on button "t" at bounding box center [210, 283] width 31 height 31
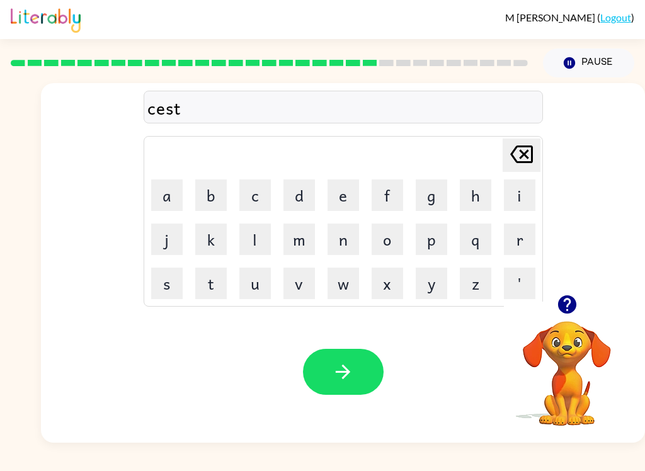
click at [172, 207] on button "a" at bounding box center [166, 194] width 31 height 31
click at [518, 189] on button "i" at bounding box center [519, 194] width 31 height 31
click at [349, 234] on button "n" at bounding box center [342, 239] width 31 height 31
click at [332, 376] on icon "button" at bounding box center [343, 372] width 22 height 22
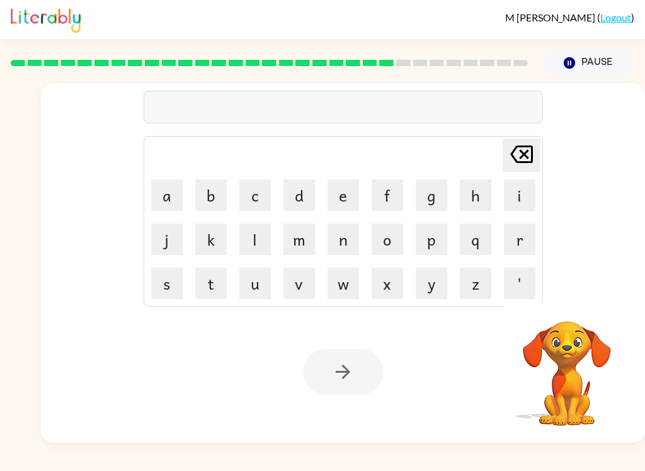
click at [392, 196] on button "f" at bounding box center [386, 194] width 31 height 31
click at [390, 235] on button "o" at bounding box center [386, 239] width 31 height 31
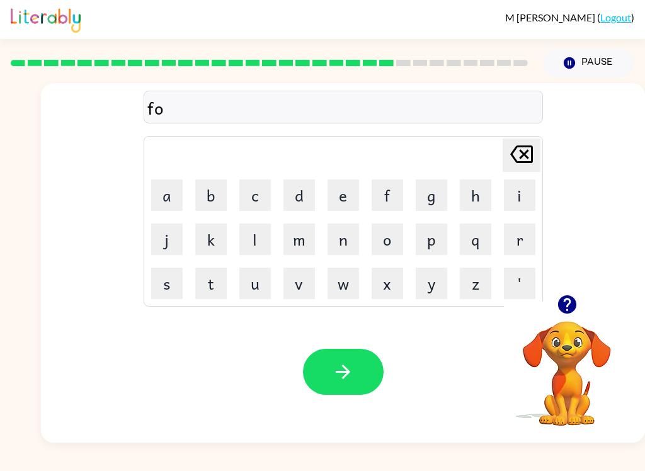
click at [349, 286] on button "w" at bounding box center [342, 283] width 31 height 31
click at [174, 192] on button "a" at bounding box center [166, 194] width 31 height 31
click at [523, 241] on button "r" at bounding box center [519, 239] width 31 height 31
click at [297, 195] on button "d" at bounding box center [298, 194] width 31 height 31
click at [339, 368] on icon "button" at bounding box center [343, 372] width 22 height 22
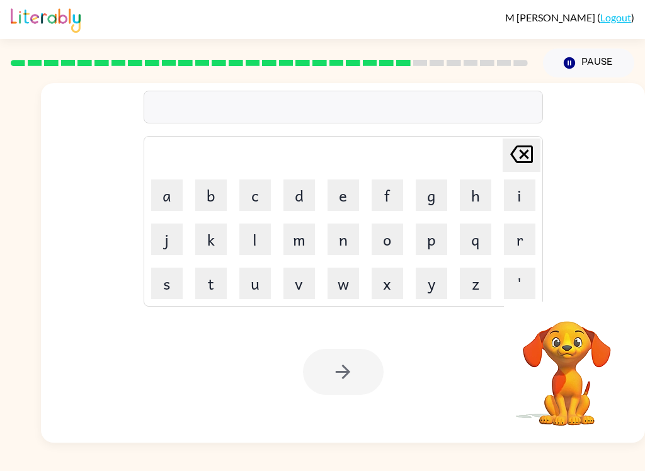
click at [514, 234] on button "r" at bounding box center [519, 239] width 31 height 31
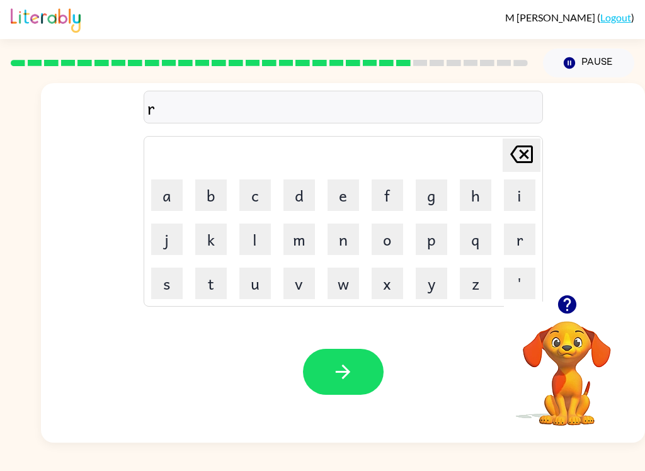
click at [348, 196] on button "e" at bounding box center [342, 194] width 31 height 31
click at [254, 244] on button "l" at bounding box center [254, 239] width 31 height 31
click at [169, 204] on button "a" at bounding box center [166, 194] width 31 height 31
click at [222, 280] on button "t" at bounding box center [210, 283] width 31 height 31
click at [337, 185] on button "e" at bounding box center [342, 194] width 31 height 31
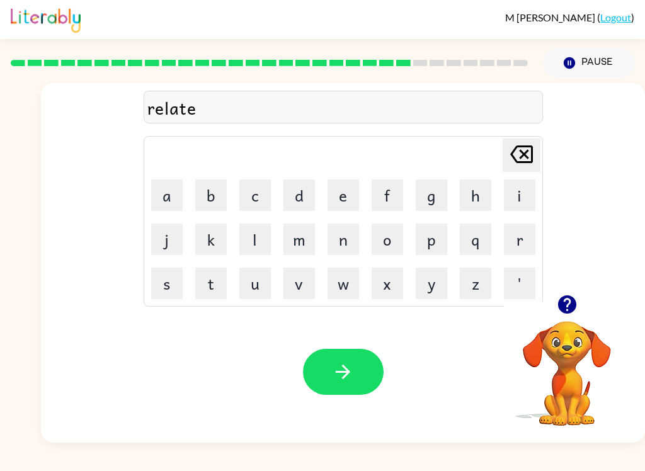
click at [305, 192] on button "d" at bounding box center [298, 194] width 31 height 31
click at [320, 378] on button "button" at bounding box center [343, 372] width 81 height 46
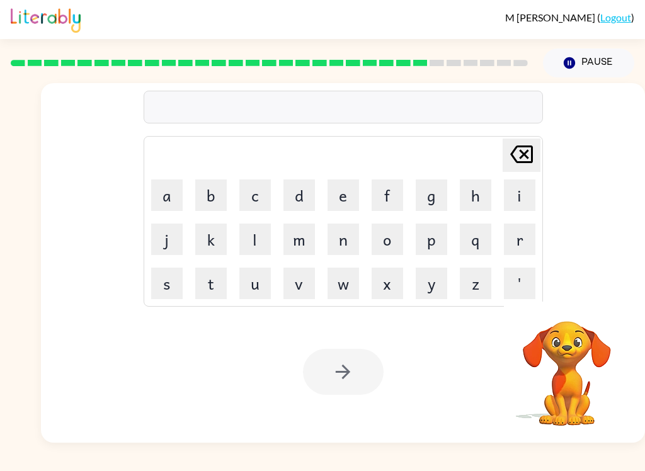
click at [438, 199] on button "g" at bounding box center [431, 194] width 31 height 31
click at [390, 237] on button "o" at bounding box center [386, 239] width 31 height 31
click at [212, 185] on button "b" at bounding box center [210, 194] width 31 height 31
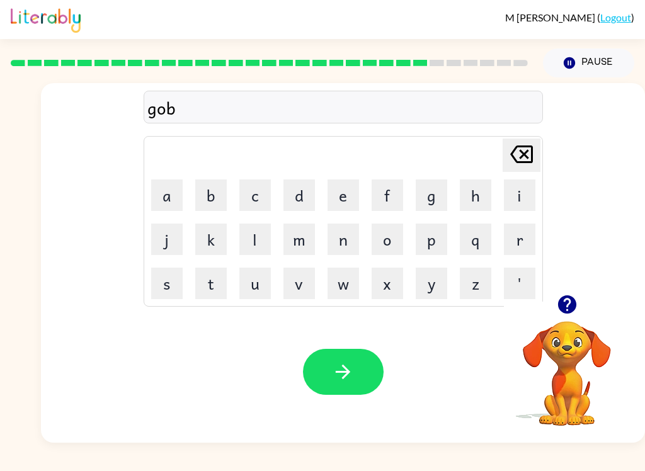
click at [262, 238] on button "l" at bounding box center [254, 239] width 31 height 31
click at [520, 195] on button "i" at bounding box center [519, 194] width 31 height 31
click at [346, 236] on button "n" at bounding box center [342, 239] width 31 height 31
click at [350, 374] on icon "button" at bounding box center [343, 372] width 22 height 22
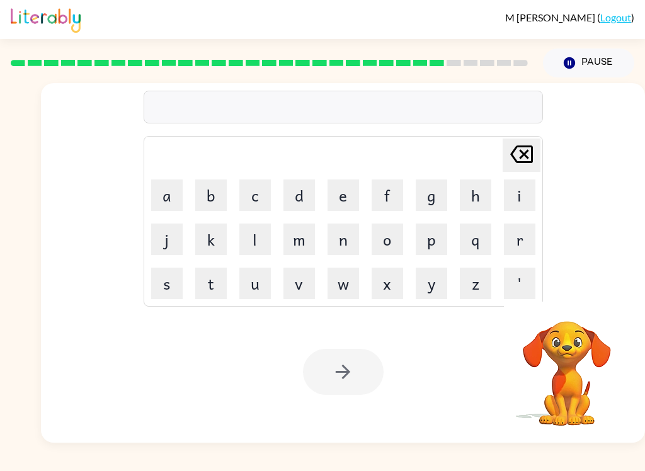
click at [258, 235] on button "l" at bounding box center [254, 239] width 31 height 31
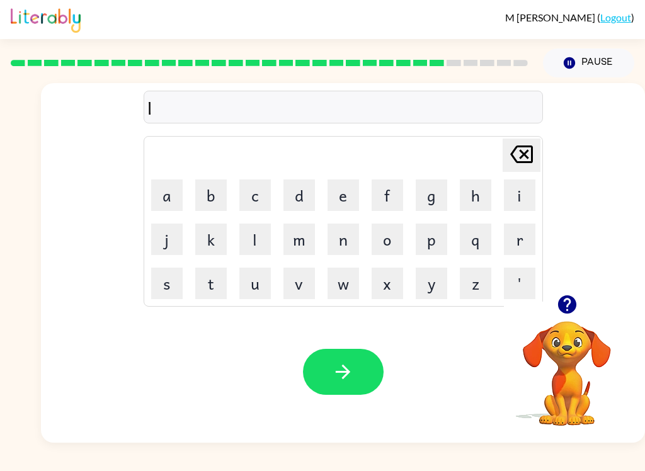
click at [263, 288] on button "u" at bounding box center [254, 283] width 31 height 31
click at [302, 229] on button "m" at bounding box center [298, 239] width 31 height 31
click at [218, 193] on button "b" at bounding box center [210, 194] width 31 height 31
click at [340, 196] on button "e" at bounding box center [342, 194] width 31 height 31
click at [522, 237] on button "r" at bounding box center [519, 239] width 31 height 31
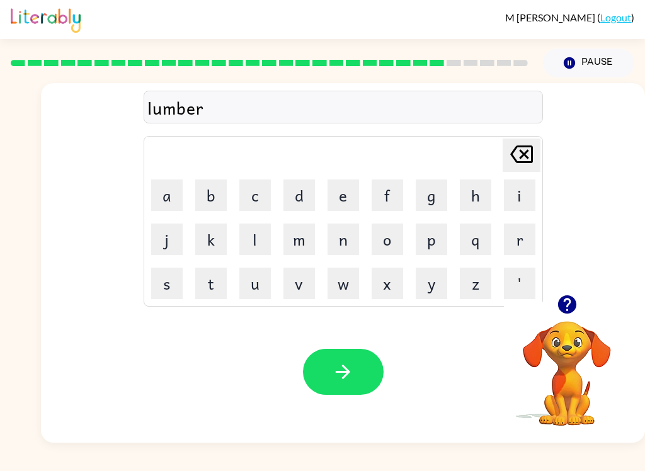
click at [173, 244] on button "j" at bounding box center [166, 239] width 31 height 31
click at [173, 207] on button "a" at bounding box center [166, 194] width 31 height 31
click at [259, 190] on button "c" at bounding box center [254, 194] width 31 height 31
click at [210, 237] on button "k" at bounding box center [210, 239] width 31 height 31
click at [346, 360] on button "button" at bounding box center [343, 372] width 81 height 46
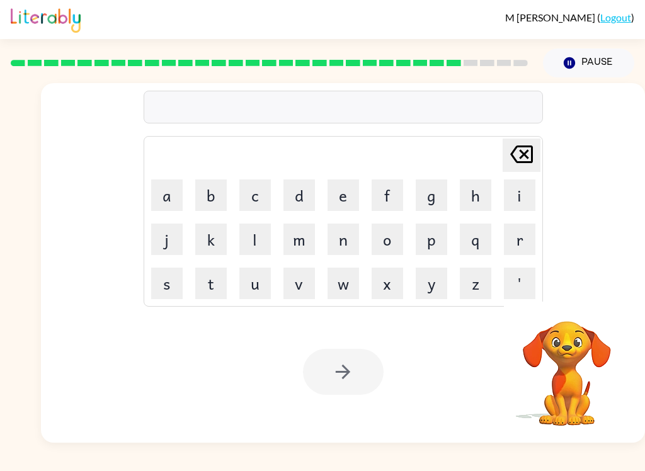
click at [433, 237] on button "p" at bounding box center [431, 239] width 31 height 31
click at [512, 190] on button "i" at bounding box center [519, 194] width 31 height 31
click at [531, 243] on button "r" at bounding box center [519, 239] width 31 height 31
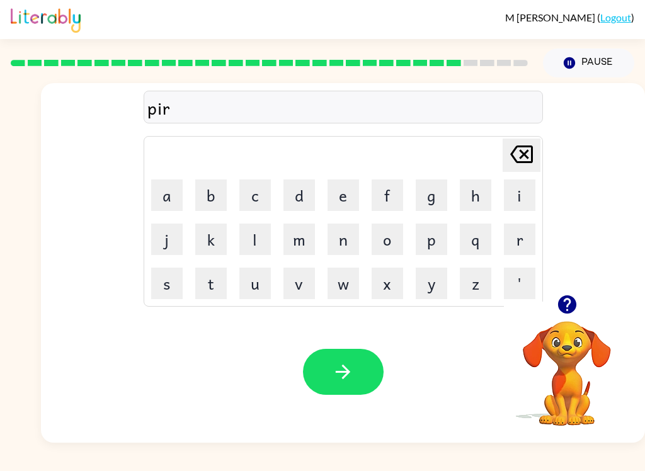
click at [261, 193] on button "c" at bounding box center [254, 194] width 31 height 31
click at [351, 196] on button "e" at bounding box center [342, 194] width 31 height 31
click at [345, 374] on icon "button" at bounding box center [343, 372] width 22 height 22
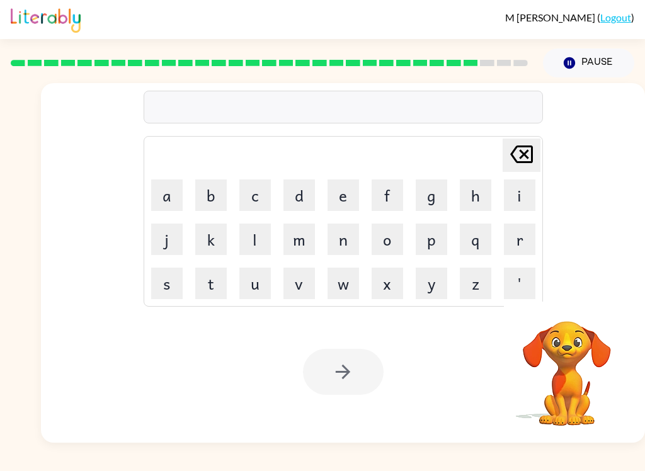
click at [218, 285] on button "t" at bounding box center [210, 283] width 31 height 31
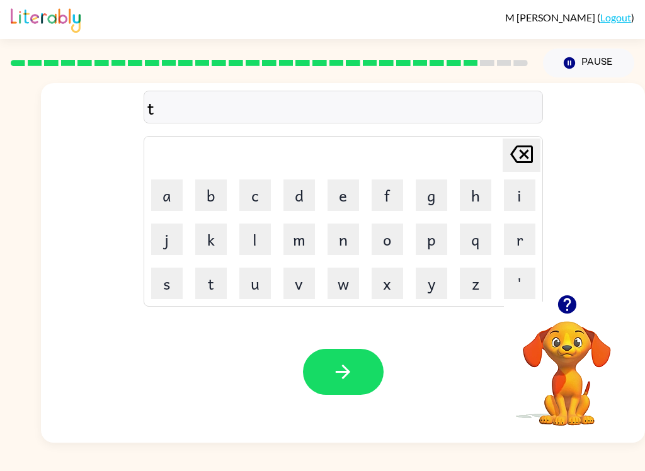
click at [478, 198] on button "h" at bounding box center [475, 194] width 31 height 31
click at [516, 188] on button "i" at bounding box center [519, 194] width 31 height 31
click at [358, 239] on button "n" at bounding box center [342, 239] width 31 height 31
click at [327, 367] on button "button" at bounding box center [343, 372] width 81 height 46
click at [169, 283] on button "s" at bounding box center [166, 283] width 31 height 31
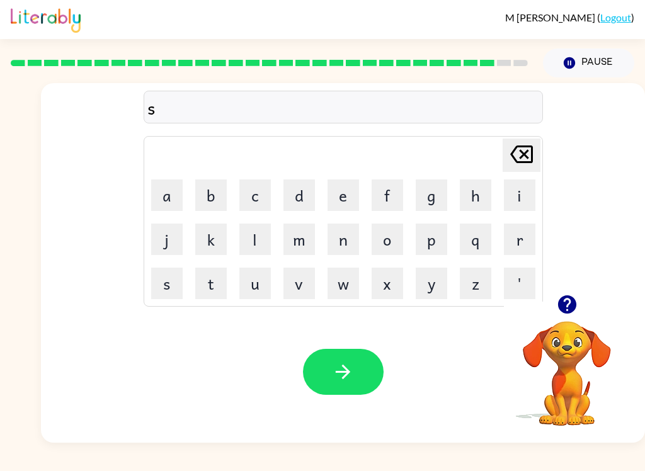
click at [512, 195] on button "i" at bounding box center [519, 194] width 31 height 31
click at [256, 232] on button "l" at bounding box center [254, 239] width 31 height 31
click at [300, 283] on button "v" at bounding box center [298, 283] width 31 height 31
click at [335, 191] on button "e" at bounding box center [342, 194] width 31 height 31
click at [519, 232] on button "r" at bounding box center [519, 239] width 31 height 31
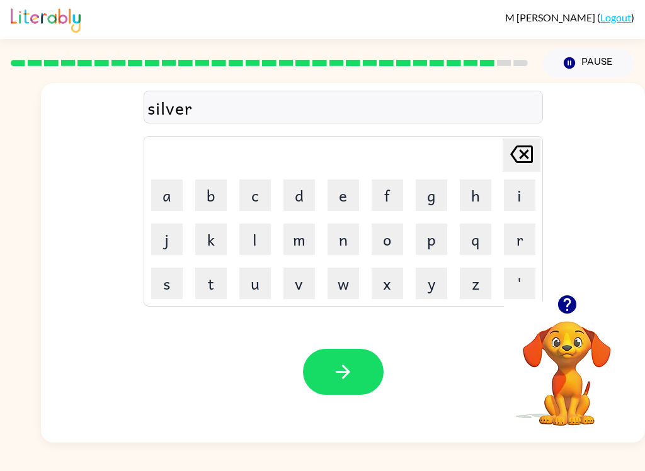
click at [339, 281] on button "w" at bounding box center [342, 283] width 31 height 31
click at [343, 189] on button "e" at bounding box center [342, 194] width 31 height 31
click at [524, 243] on button "r" at bounding box center [519, 239] width 31 height 31
click at [354, 187] on button "e" at bounding box center [342, 194] width 31 height 31
click at [512, 160] on icon "Delete Delete last character input" at bounding box center [521, 154] width 30 height 30
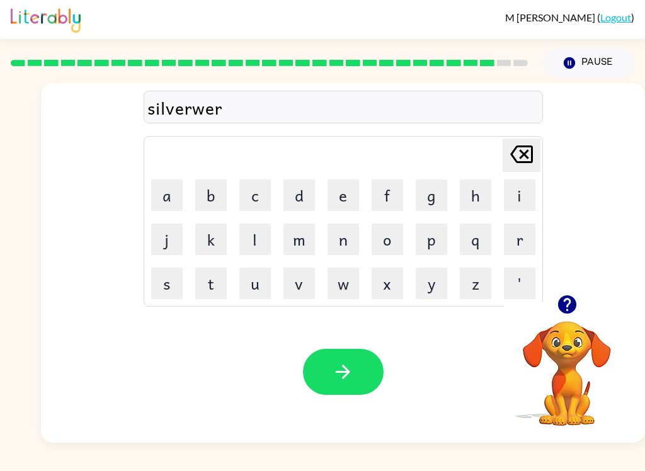
click at [512, 160] on icon "Delete Delete last character input" at bounding box center [521, 154] width 30 height 30
click at [527, 161] on icon "Delete Delete last character input" at bounding box center [521, 154] width 30 height 30
click at [171, 199] on button "a" at bounding box center [166, 194] width 31 height 31
click at [518, 234] on button "r" at bounding box center [519, 239] width 31 height 31
click at [339, 182] on button "e" at bounding box center [342, 194] width 31 height 31
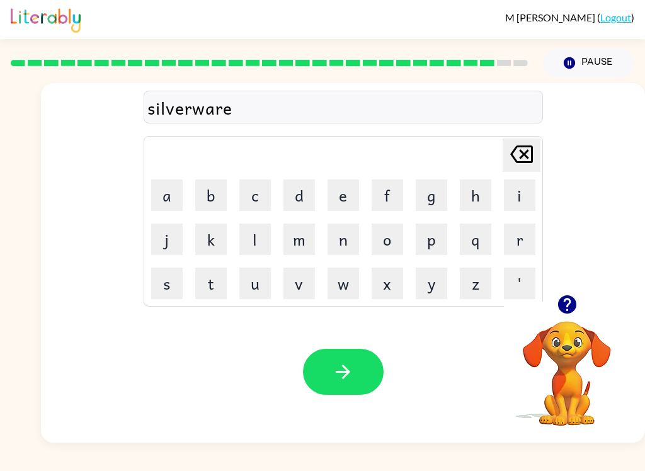
click at [336, 393] on button "button" at bounding box center [343, 372] width 81 height 46
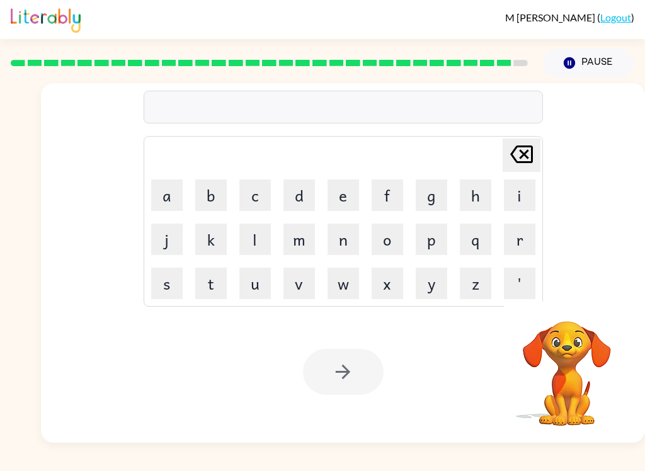
click at [261, 283] on button "u" at bounding box center [254, 283] width 31 height 31
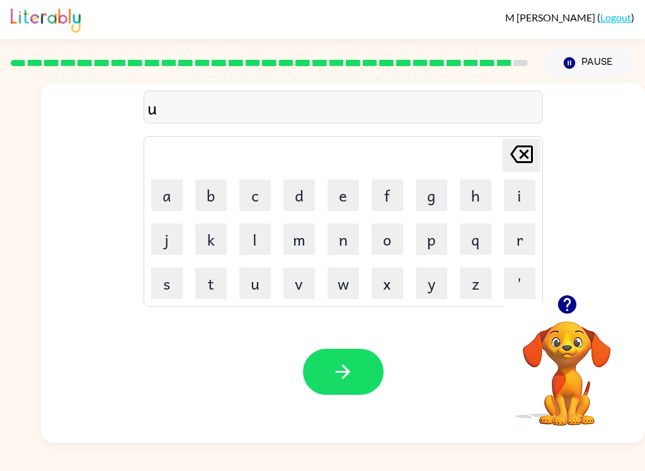
click at [339, 235] on button "n" at bounding box center [342, 239] width 31 height 31
click at [176, 191] on button "a" at bounding box center [166, 194] width 31 height 31
click at [391, 186] on button "f" at bounding box center [386, 194] width 31 height 31
click at [521, 240] on button "r" at bounding box center [519, 239] width 31 height 31
click at [178, 194] on button "a" at bounding box center [166, 194] width 31 height 31
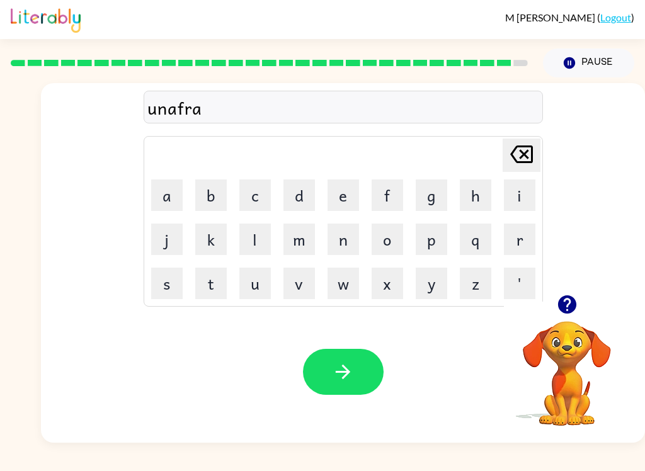
click at [518, 196] on button "i" at bounding box center [519, 194] width 31 height 31
click at [303, 201] on button "d" at bounding box center [298, 194] width 31 height 31
click at [342, 381] on icon "button" at bounding box center [343, 372] width 22 height 22
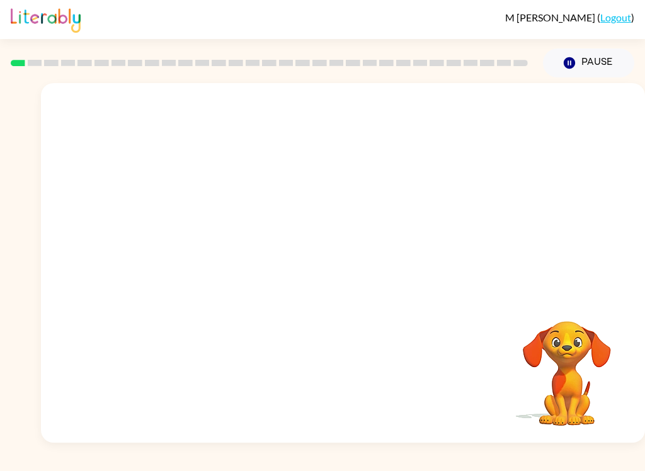
click at [360, 414] on div "Your browser must support playing .mp4 files to use Literably. Please try using…" at bounding box center [343, 263] width 604 height 360
click at [360, 419] on div "Your browser must support playing .mp4 files to use Literably. Please try using…" at bounding box center [343, 263] width 604 height 360
click at [339, 411] on div "Your browser must support playing .mp4 files to use Literably. Please try using…" at bounding box center [343, 263] width 604 height 360
click at [334, 378] on div "Your browser must support playing .mp4 files to use Literably. Please try using…" at bounding box center [343, 263] width 604 height 360
click at [324, 381] on div "Your browser must support playing .mp4 files to use Literably. Please try using…" at bounding box center [343, 263] width 604 height 360
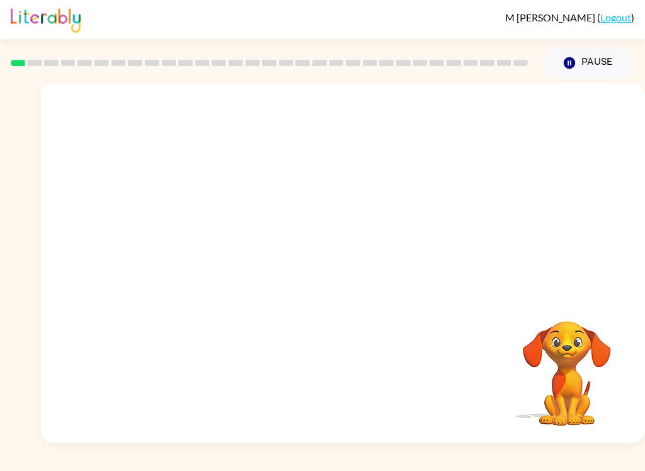
click at [324, 381] on div "Your browser must support playing .mp4 files to use Literably. Please try using…" at bounding box center [343, 263] width 604 height 360
click at [327, 383] on div "Your browser must support playing .mp4 files to use Literably. Please try using…" at bounding box center [343, 263] width 604 height 360
click at [321, 387] on div "Your browser must support playing .mp4 files to use Literably. Please try using…" at bounding box center [343, 263] width 604 height 360
click at [318, 389] on div "Your browser must support playing .mp4 files to use Literably. Please try using…" at bounding box center [343, 263] width 604 height 360
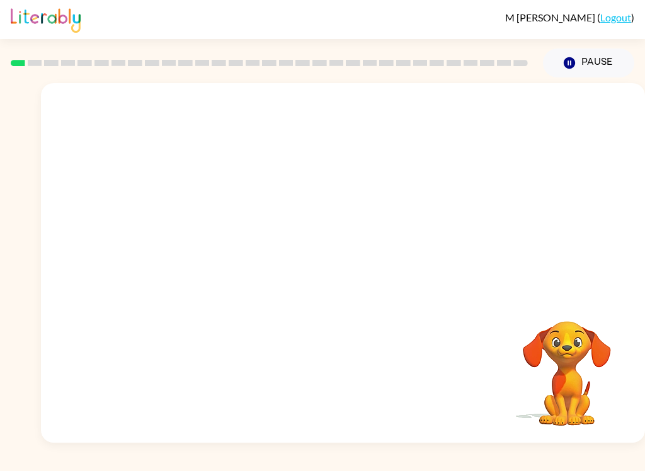
click at [326, 395] on div "Your browser must support playing .mp4 files to use Literably. Please try using…" at bounding box center [343, 263] width 604 height 360
click at [329, 396] on div "Your browser must support playing .mp4 files to use Literably. Please try using…" at bounding box center [343, 263] width 604 height 360
click at [331, 252] on div at bounding box center [343, 269] width 81 height 46
click at [331, 269] on button "button" at bounding box center [343, 269] width 81 height 46
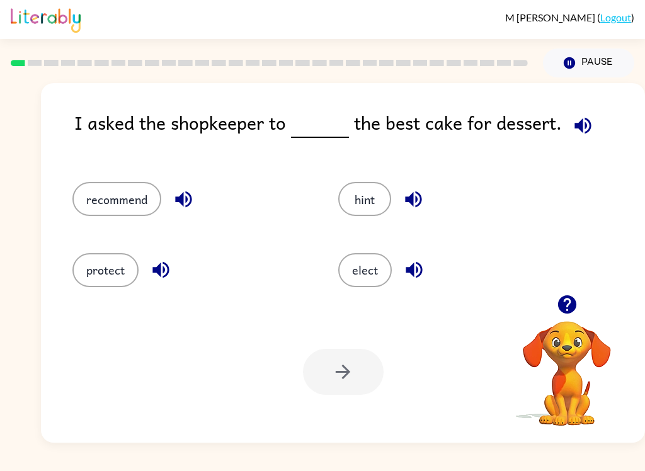
click at [117, 195] on button "recommend" at bounding box center [116, 199] width 89 height 34
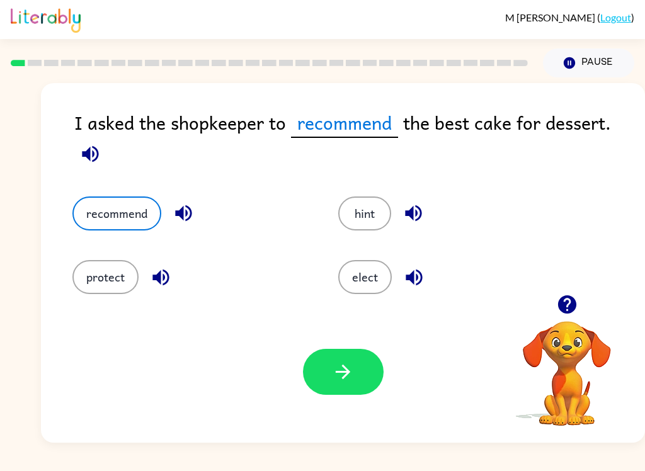
click at [336, 377] on icon "button" at bounding box center [343, 372] width 22 height 22
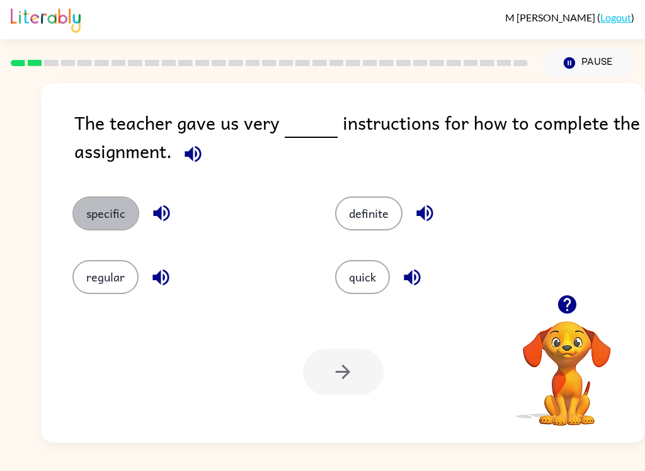
click at [103, 216] on button "specific" at bounding box center [105, 213] width 67 height 34
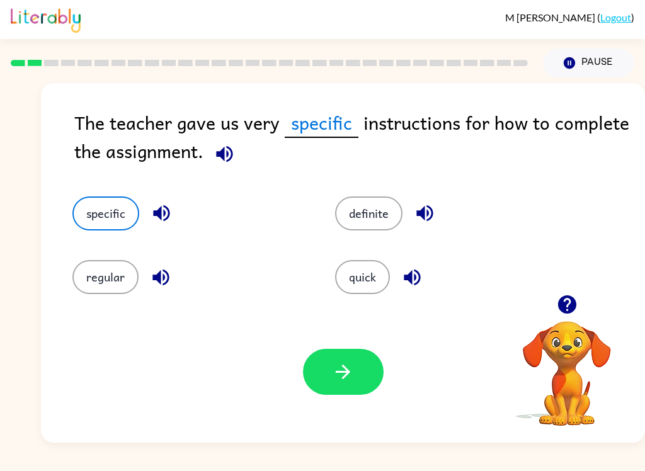
click at [349, 371] on icon "button" at bounding box center [343, 372] width 22 height 22
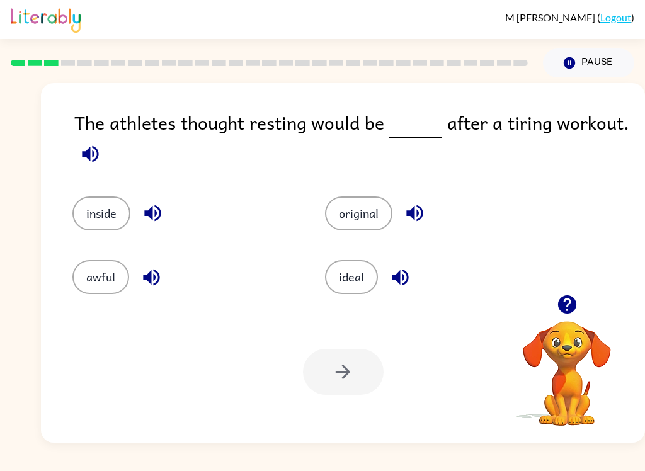
click at [90, 274] on button "awful" at bounding box center [100, 277] width 57 height 34
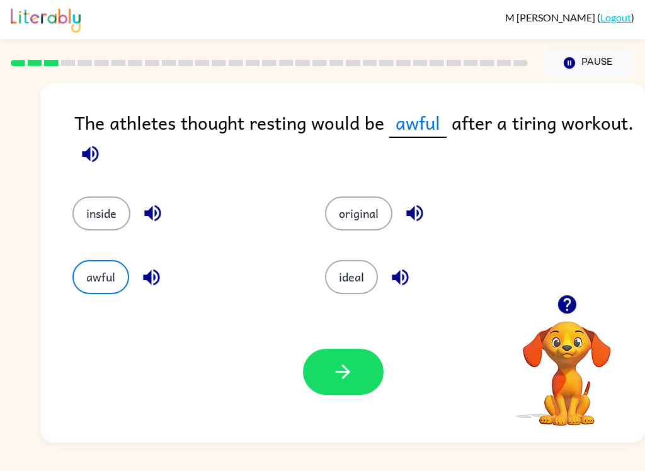
click at [343, 274] on button "ideal" at bounding box center [351, 277] width 53 height 34
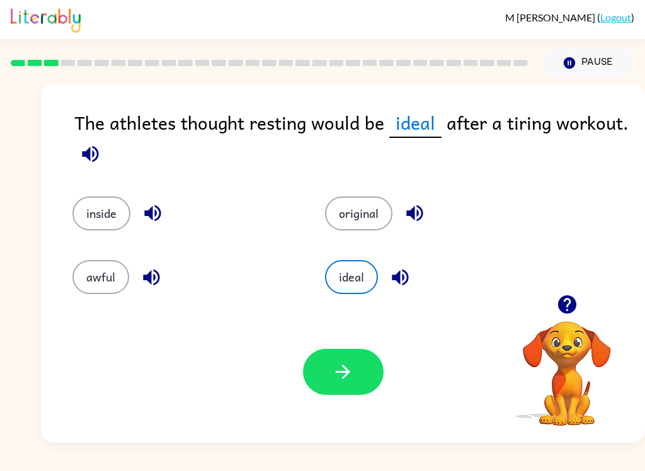
click at [358, 372] on button "button" at bounding box center [343, 372] width 81 height 46
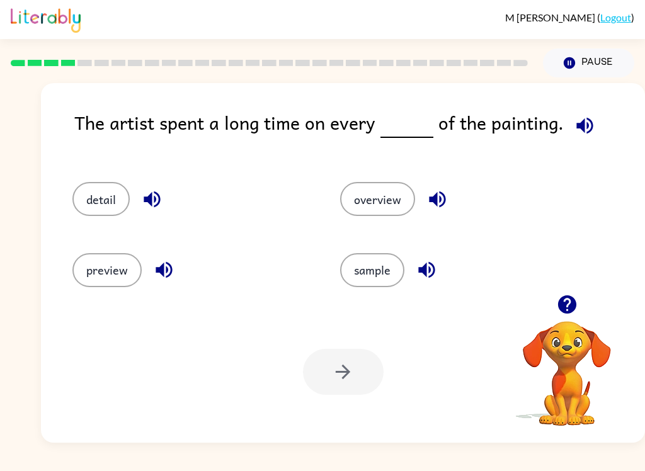
click at [103, 195] on button "detail" at bounding box center [100, 199] width 57 height 34
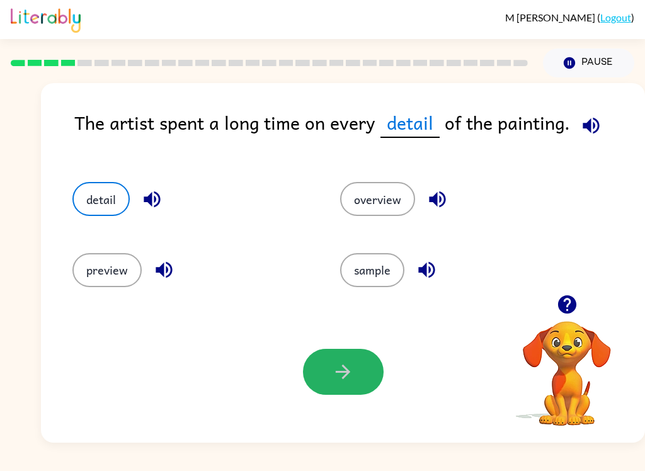
click at [344, 378] on icon "button" at bounding box center [343, 372] width 14 height 14
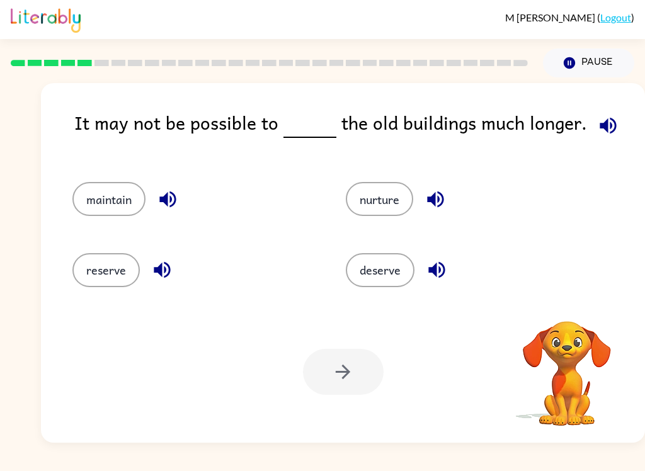
click at [101, 204] on button "maintain" at bounding box center [108, 199] width 73 height 34
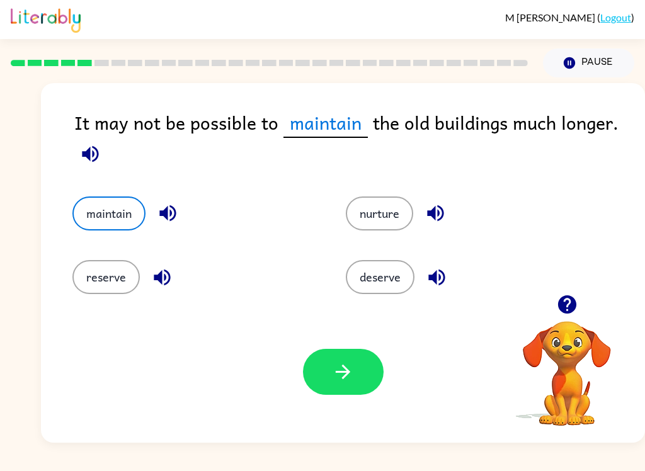
click at [350, 387] on button "button" at bounding box center [343, 372] width 81 height 46
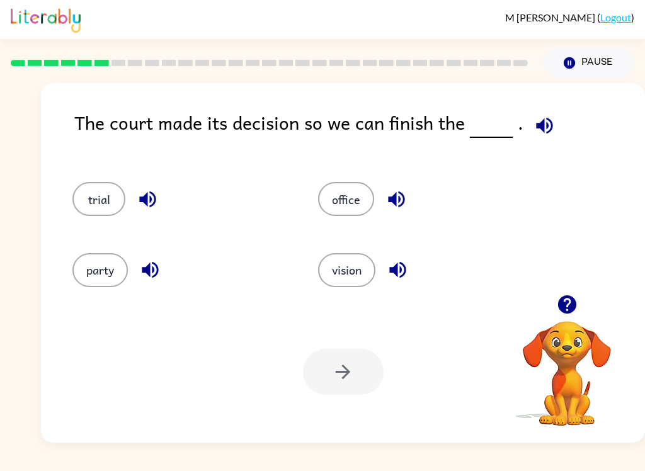
click at [112, 210] on button "trial" at bounding box center [98, 199] width 53 height 34
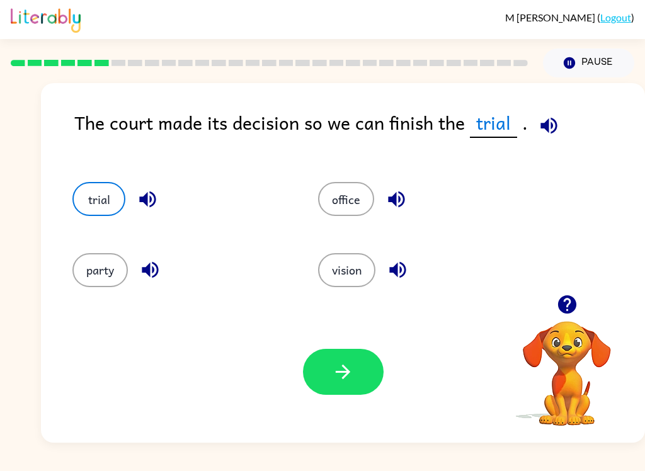
click at [333, 369] on icon "button" at bounding box center [343, 372] width 22 height 22
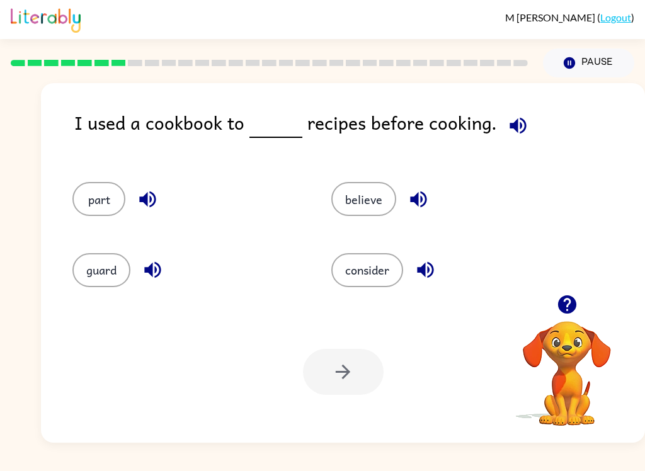
click at [346, 266] on button "consider" at bounding box center [367, 270] width 72 height 34
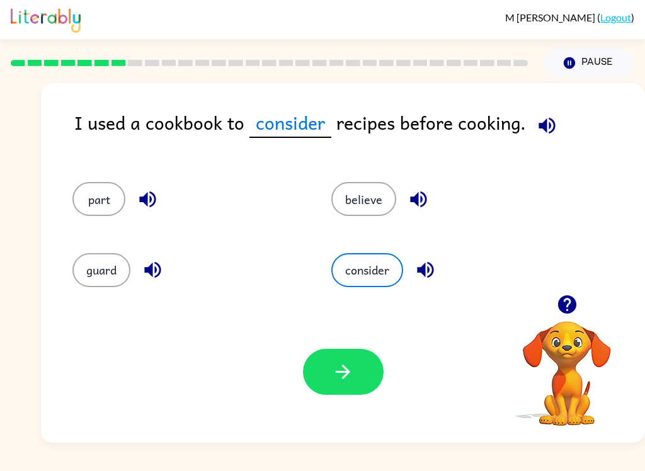
click at [343, 379] on icon "button" at bounding box center [343, 372] width 14 height 14
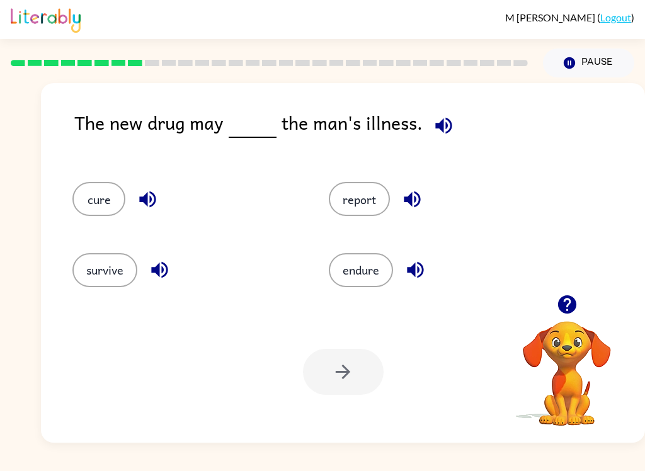
click at [105, 211] on button "cure" at bounding box center [98, 199] width 53 height 34
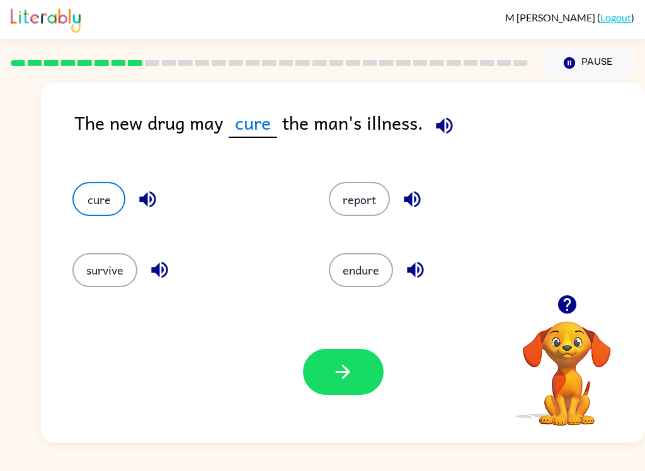
click at [345, 387] on button "button" at bounding box center [343, 372] width 81 height 46
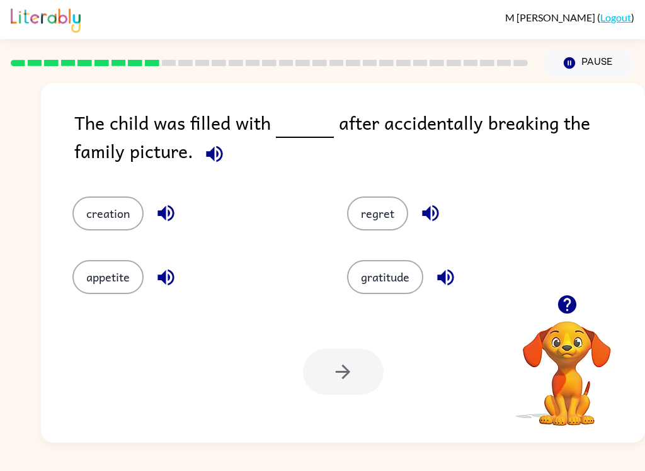
click at [380, 218] on button "regret" at bounding box center [377, 213] width 61 height 34
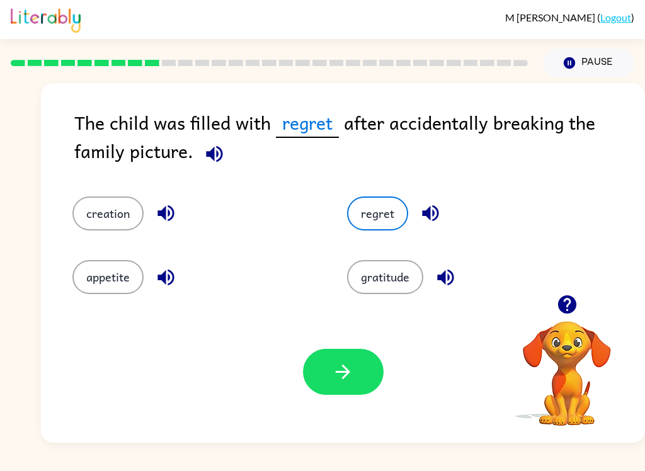
click at [310, 382] on button "button" at bounding box center [343, 372] width 81 height 46
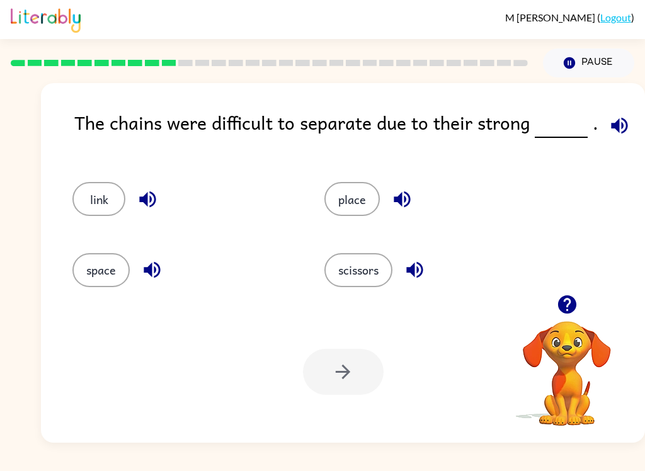
click at [94, 207] on button "link" at bounding box center [98, 199] width 53 height 34
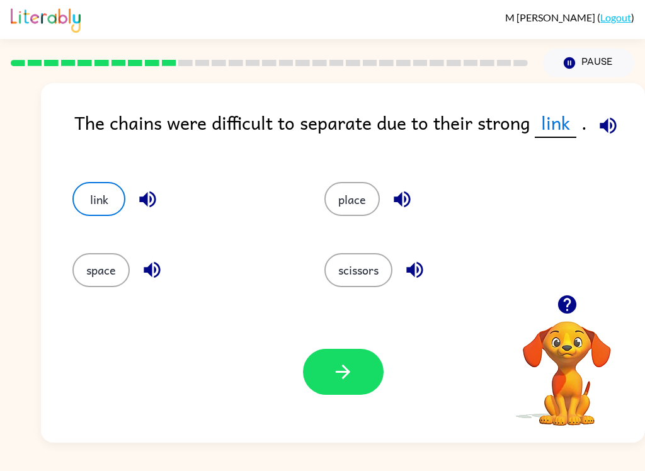
click at [356, 392] on button "button" at bounding box center [343, 372] width 81 height 46
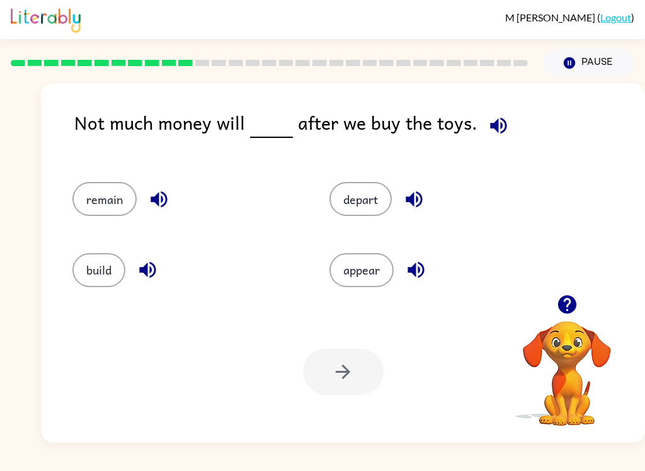
click at [106, 196] on button "remain" at bounding box center [104, 199] width 64 height 34
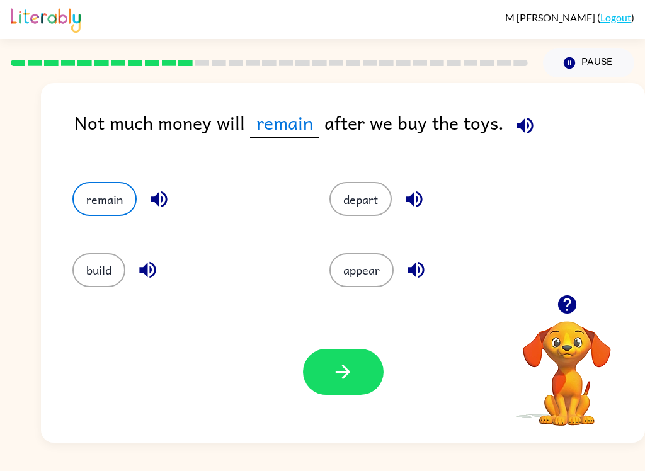
click at [341, 373] on icon "button" at bounding box center [343, 372] width 14 height 14
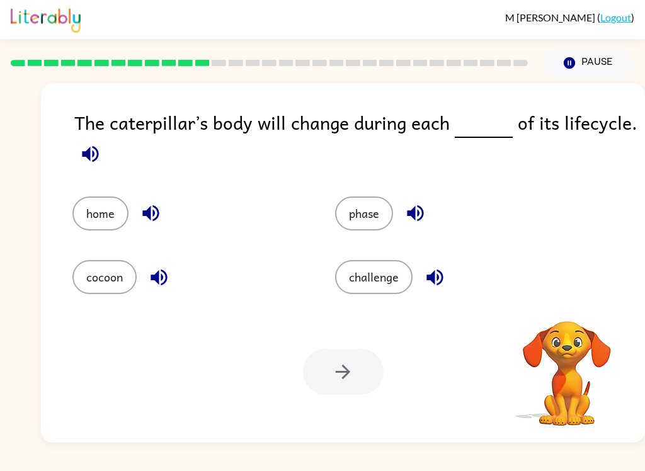
click at [361, 215] on button "phase" at bounding box center [364, 213] width 58 height 34
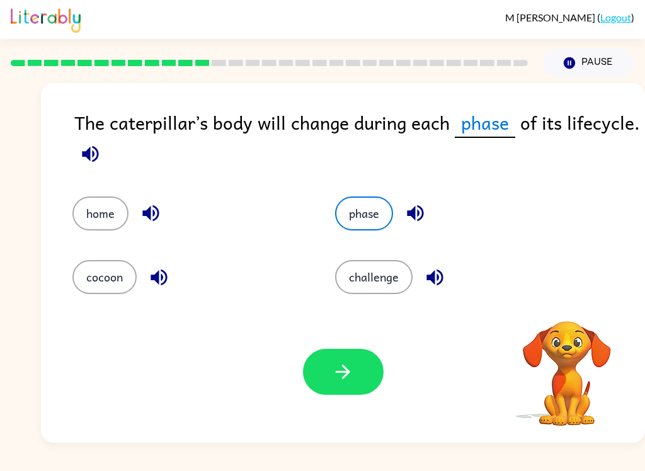
click at [320, 369] on button "button" at bounding box center [343, 372] width 81 height 46
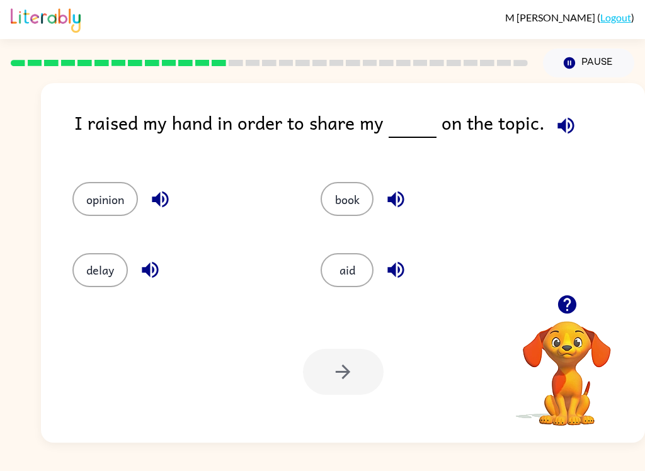
click at [106, 198] on button "opinion" at bounding box center [104, 199] width 65 height 34
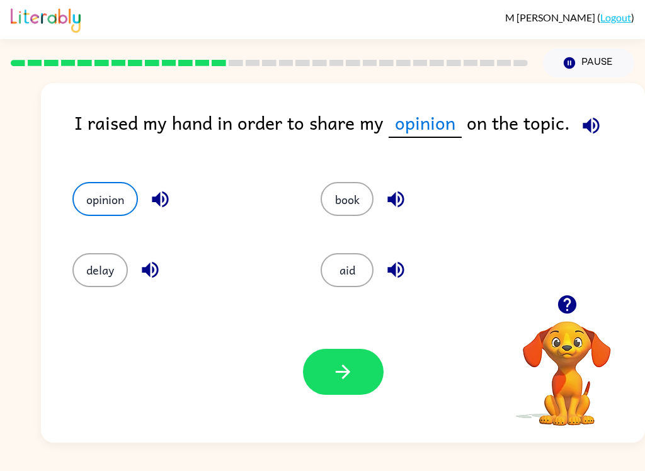
click at [351, 381] on icon "button" at bounding box center [343, 372] width 22 height 22
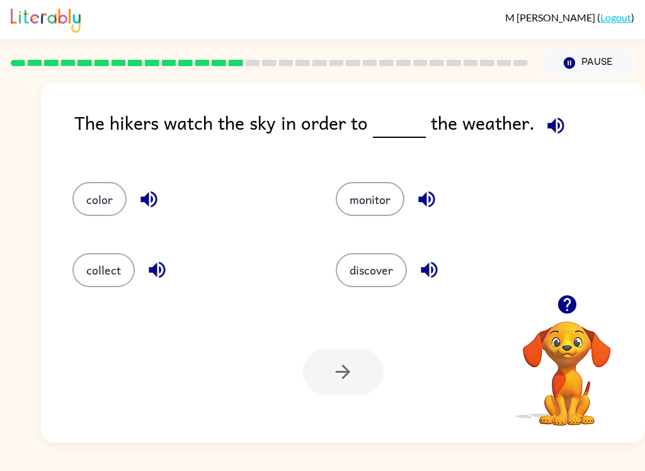
click at [350, 201] on button "monitor" at bounding box center [370, 199] width 69 height 34
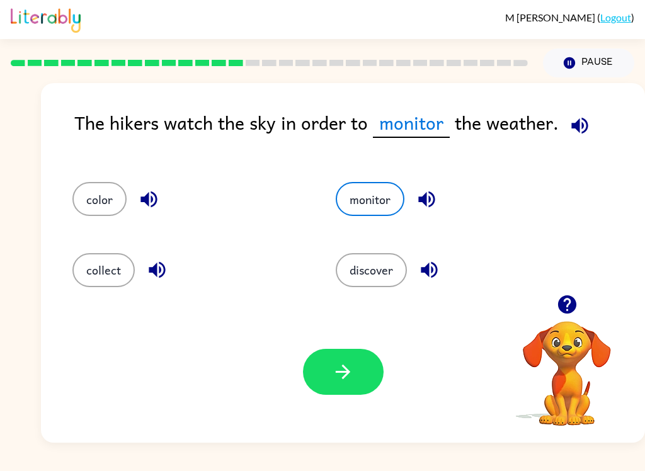
click at [340, 378] on icon "button" at bounding box center [343, 372] width 22 height 22
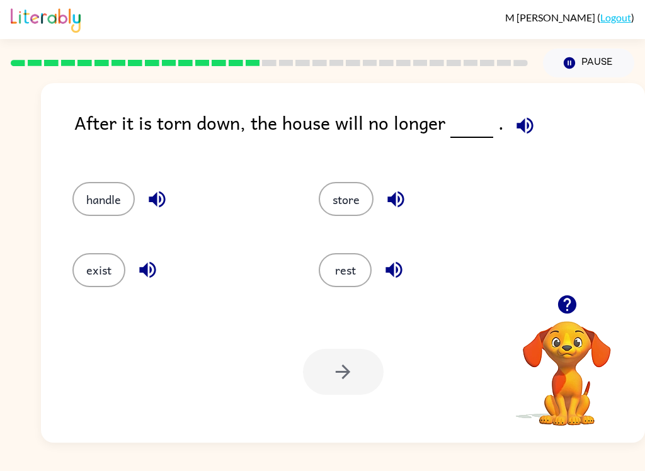
click at [105, 284] on button "exist" at bounding box center [98, 270] width 53 height 34
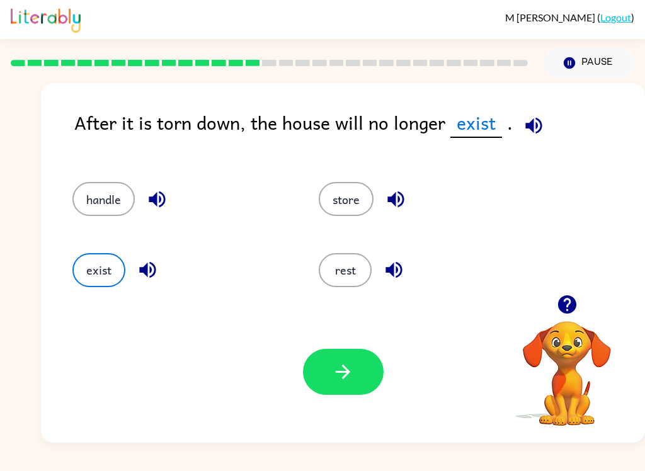
click at [337, 390] on button "button" at bounding box center [343, 372] width 81 height 46
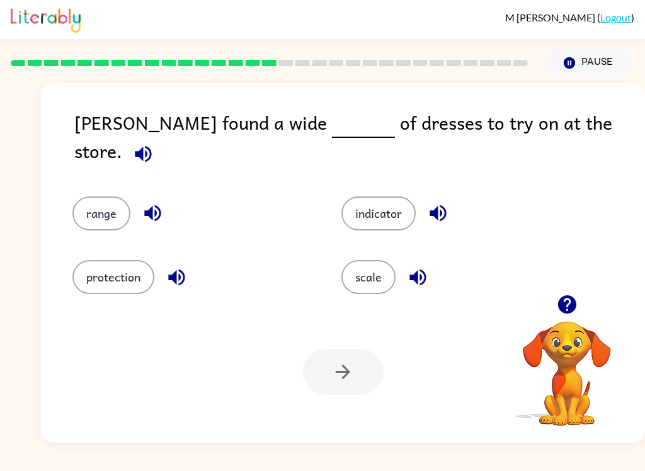
click at [105, 197] on button "range" at bounding box center [101, 213] width 58 height 34
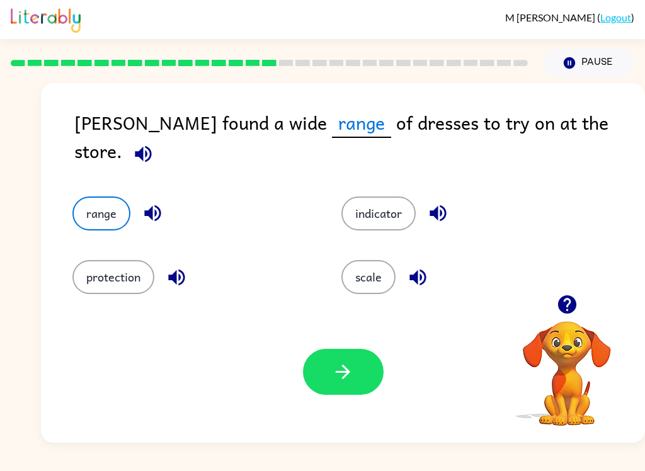
click at [365, 387] on button "button" at bounding box center [343, 372] width 81 height 46
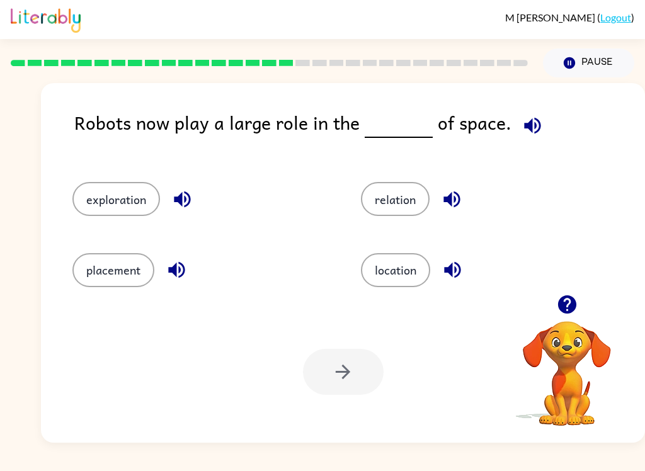
click at [108, 199] on button "exploration" at bounding box center [116, 199] width 88 height 34
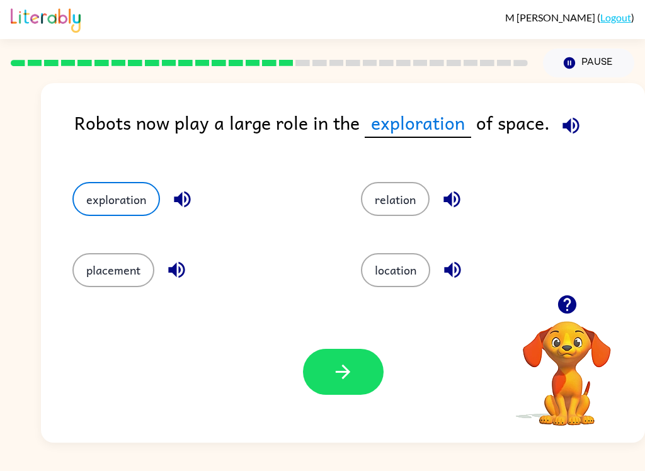
click at [345, 351] on button "button" at bounding box center [343, 372] width 81 height 46
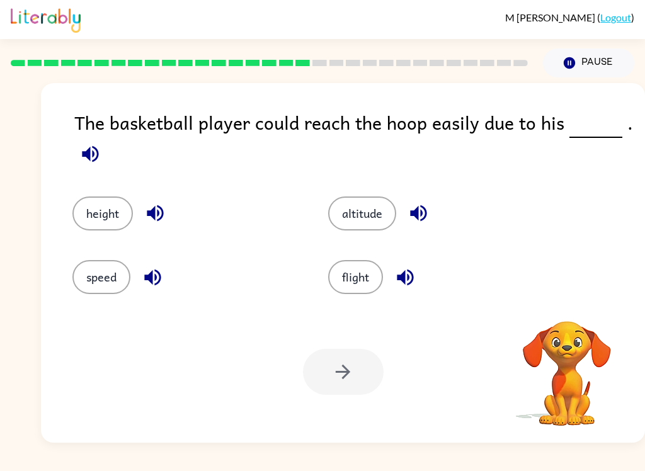
click at [88, 207] on button "height" at bounding box center [102, 213] width 60 height 34
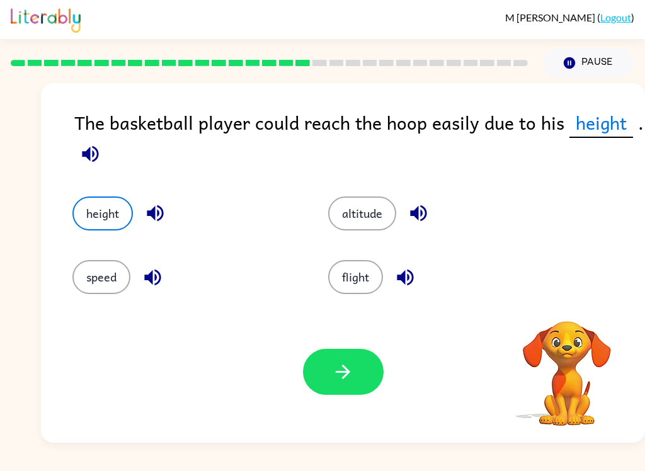
click at [337, 371] on icon "button" at bounding box center [343, 372] width 22 height 22
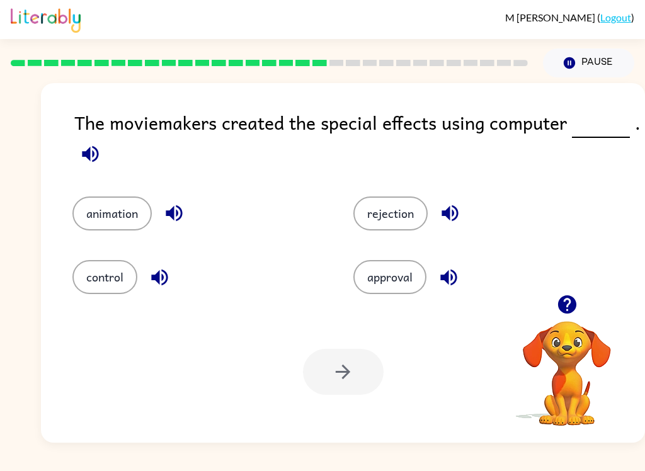
click at [118, 213] on button "animation" at bounding box center [111, 213] width 79 height 34
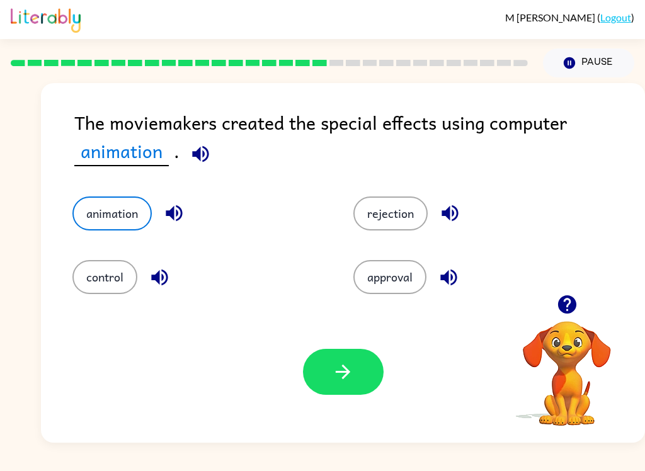
click at [343, 375] on icon "button" at bounding box center [343, 372] width 22 height 22
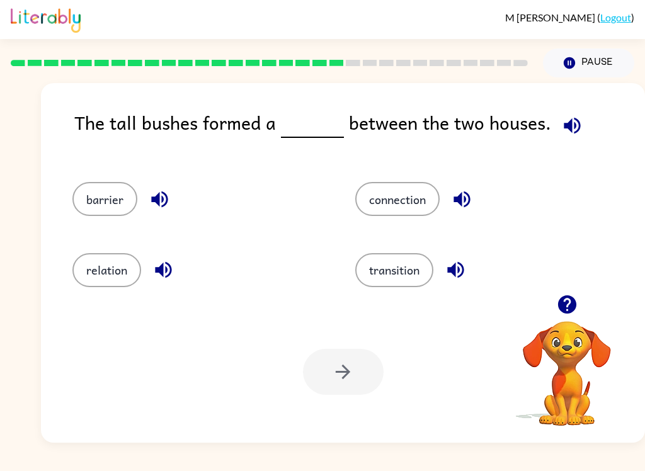
click at [113, 193] on button "barrier" at bounding box center [104, 199] width 65 height 34
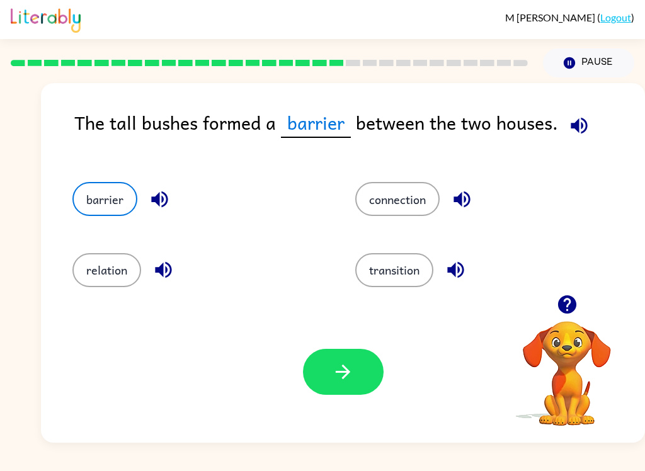
click at [382, 378] on button "button" at bounding box center [343, 372] width 81 height 46
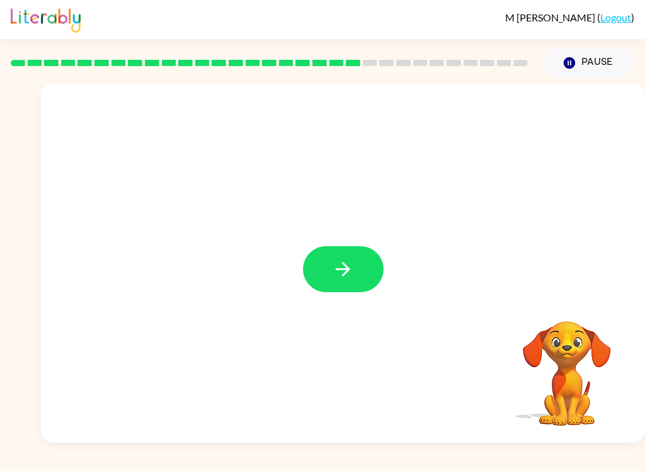
click at [343, 266] on icon "button" at bounding box center [343, 269] width 22 height 22
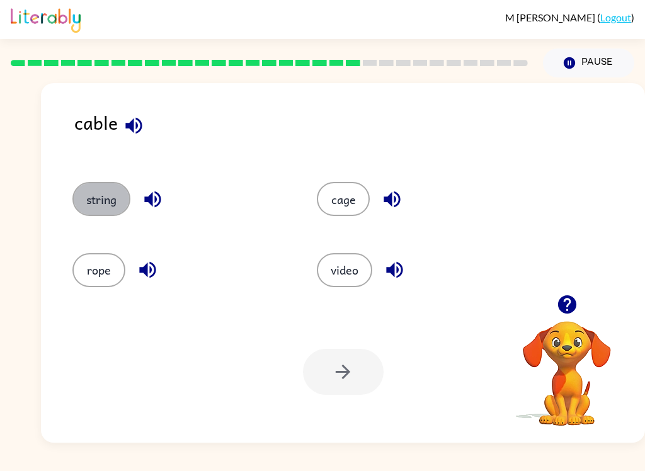
click at [91, 198] on button "string" at bounding box center [101, 199] width 58 height 34
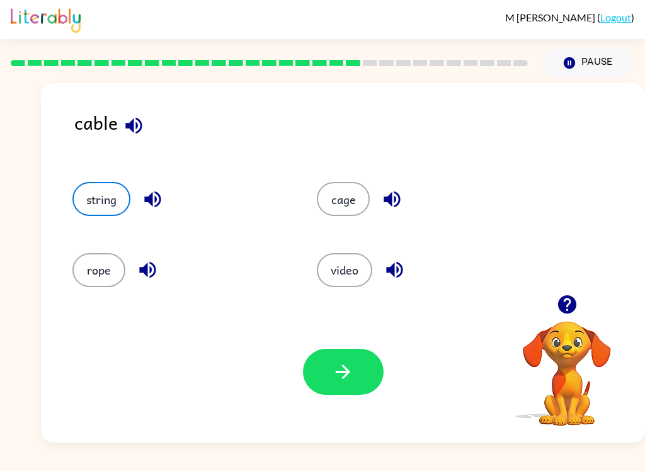
click at [335, 361] on button "button" at bounding box center [343, 372] width 81 height 46
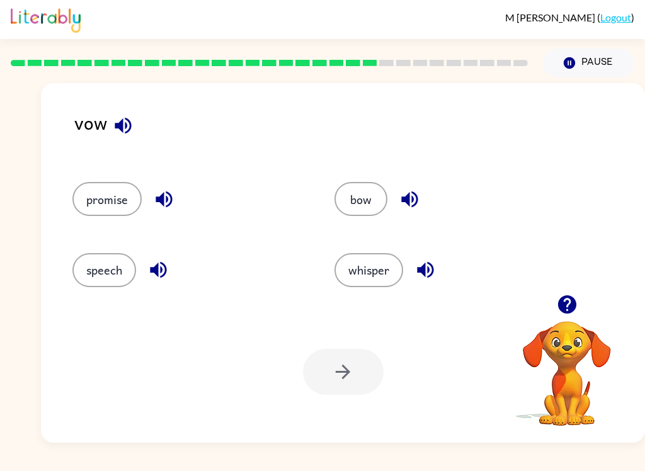
click at [96, 210] on button "promise" at bounding box center [106, 199] width 69 height 34
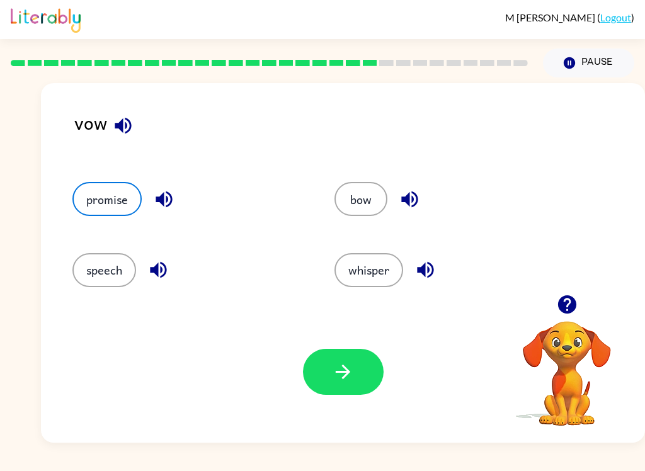
click at [341, 373] on icon "button" at bounding box center [343, 372] width 14 height 14
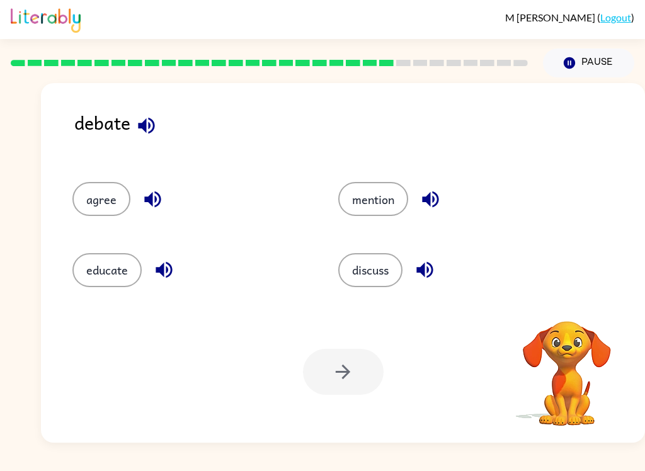
click at [376, 269] on button "discuss" at bounding box center [370, 270] width 64 height 34
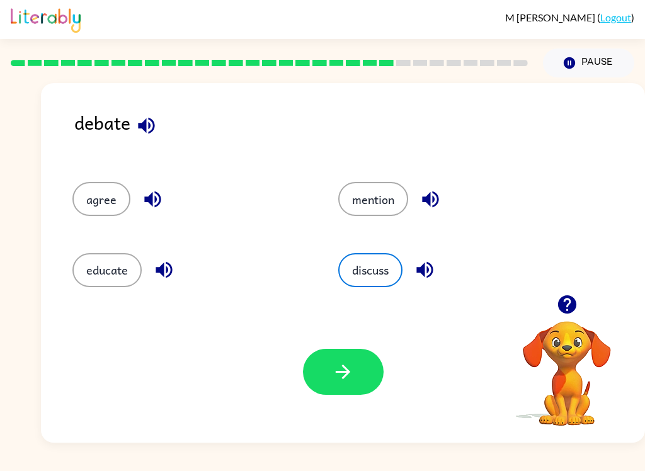
click at [335, 363] on icon "button" at bounding box center [343, 372] width 22 height 22
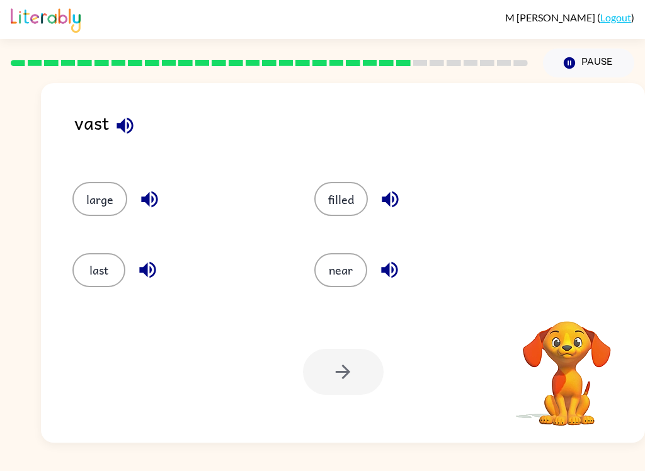
click at [90, 196] on button "large" at bounding box center [99, 199] width 55 height 34
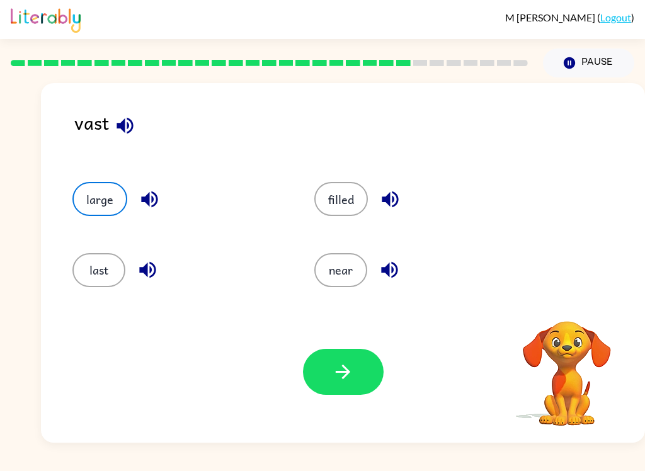
click at [349, 365] on icon "button" at bounding box center [343, 372] width 22 height 22
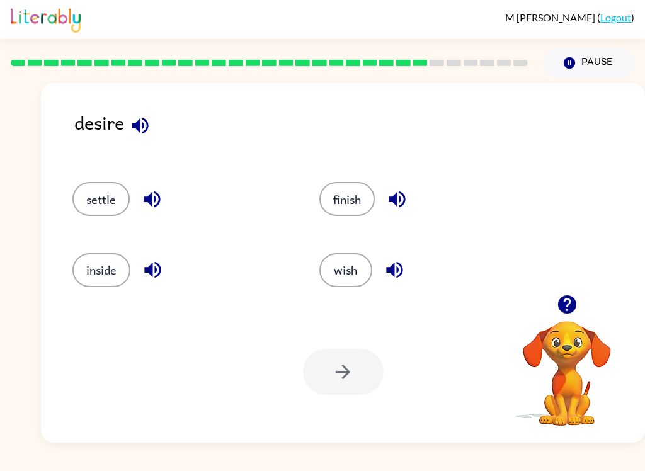
click at [91, 259] on button "inside" at bounding box center [101, 270] width 58 height 34
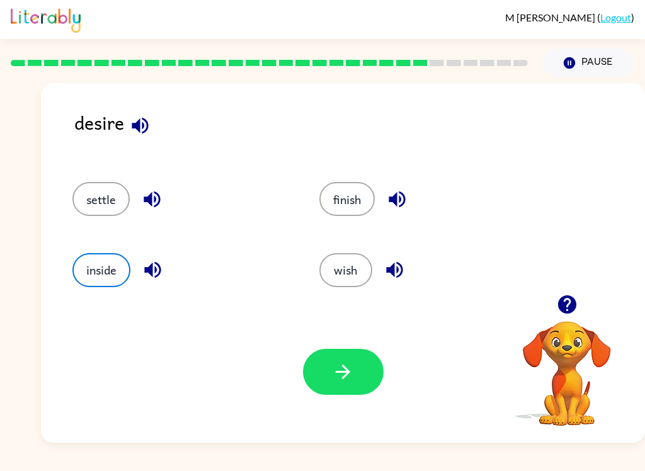
click at [100, 200] on button "settle" at bounding box center [100, 199] width 57 height 34
click at [341, 266] on button "wish" at bounding box center [345, 270] width 53 height 34
click at [340, 367] on icon "button" at bounding box center [343, 372] width 22 height 22
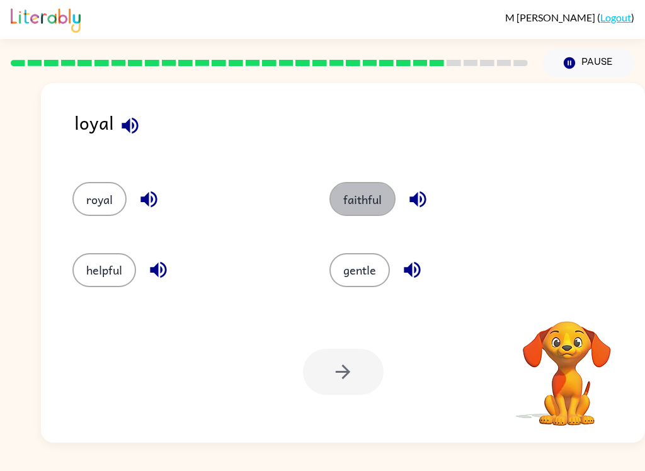
click at [351, 193] on button "faithful" at bounding box center [362, 199] width 66 height 34
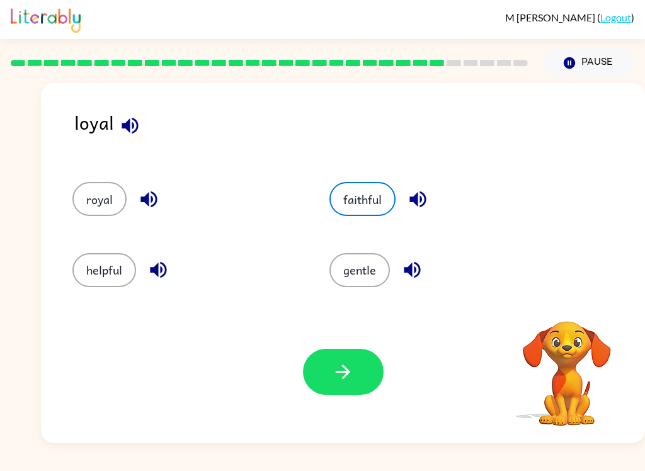
click at [346, 381] on icon "button" at bounding box center [343, 372] width 22 height 22
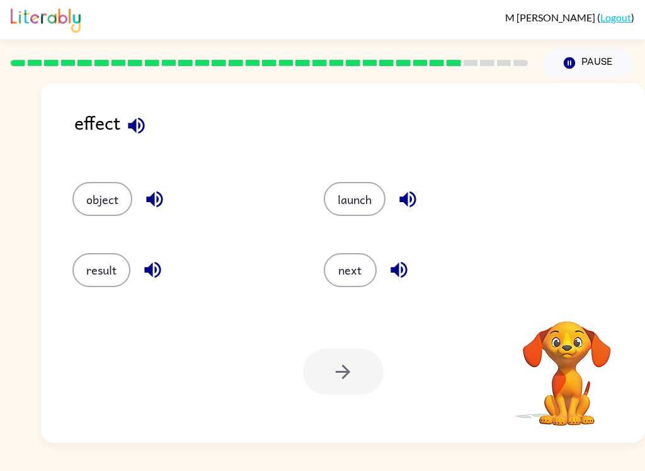
click at [103, 271] on button "result" at bounding box center [101, 270] width 58 height 34
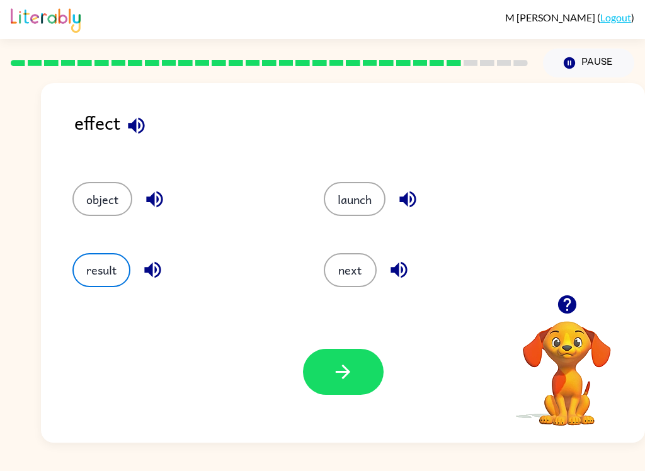
click at [345, 355] on button "button" at bounding box center [343, 372] width 81 height 46
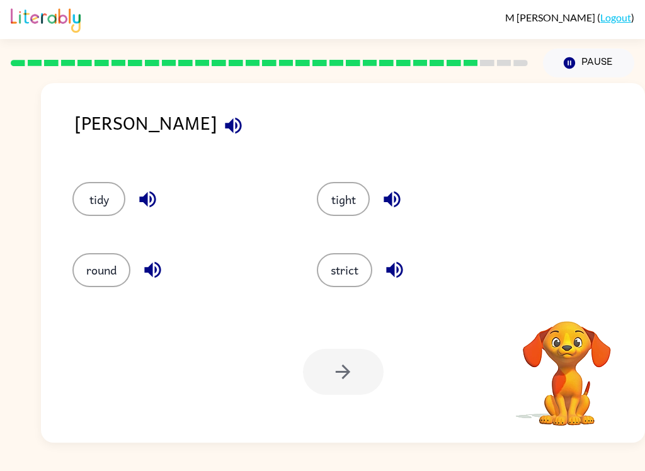
click at [357, 263] on button "strict" at bounding box center [344, 270] width 55 height 34
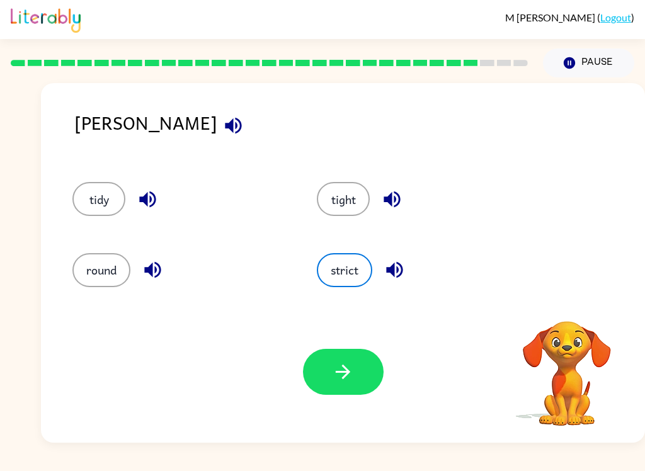
click at [341, 362] on icon "button" at bounding box center [343, 372] width 22 height 22
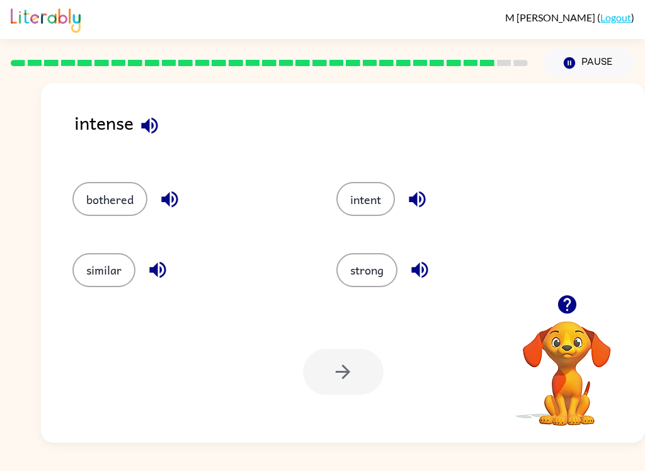
click at [367, 273] on button "strong" at bounding box center [366, 270] width 61 height 34
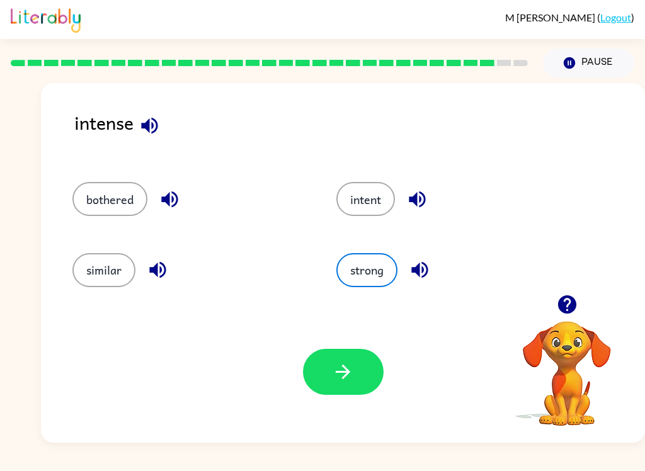
click at [323, 351] on button "button" at bounding box center [343, 372] width 81 height 46
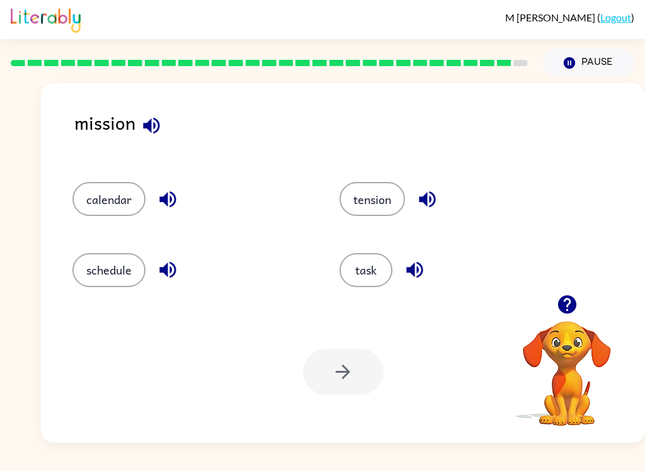
click at [368, 273] on button "task" at bounding box center [365, 270] width 53 height 34
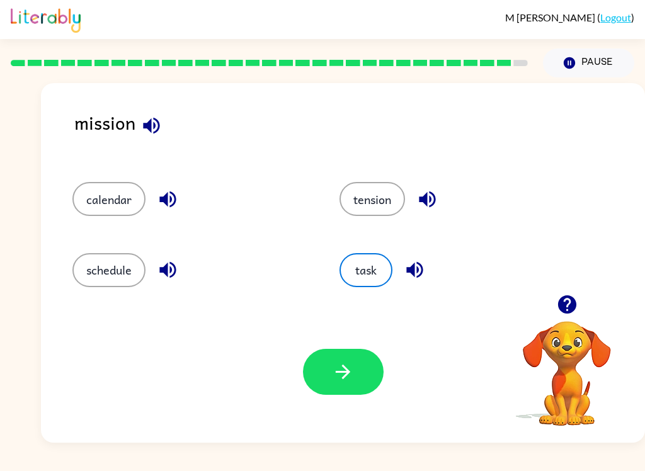
click at [331, 373] on button "button" at bounding box center [343, 372] width 81 height 46
